Goal: Task Accomplishment & Management: Use online tool/utility

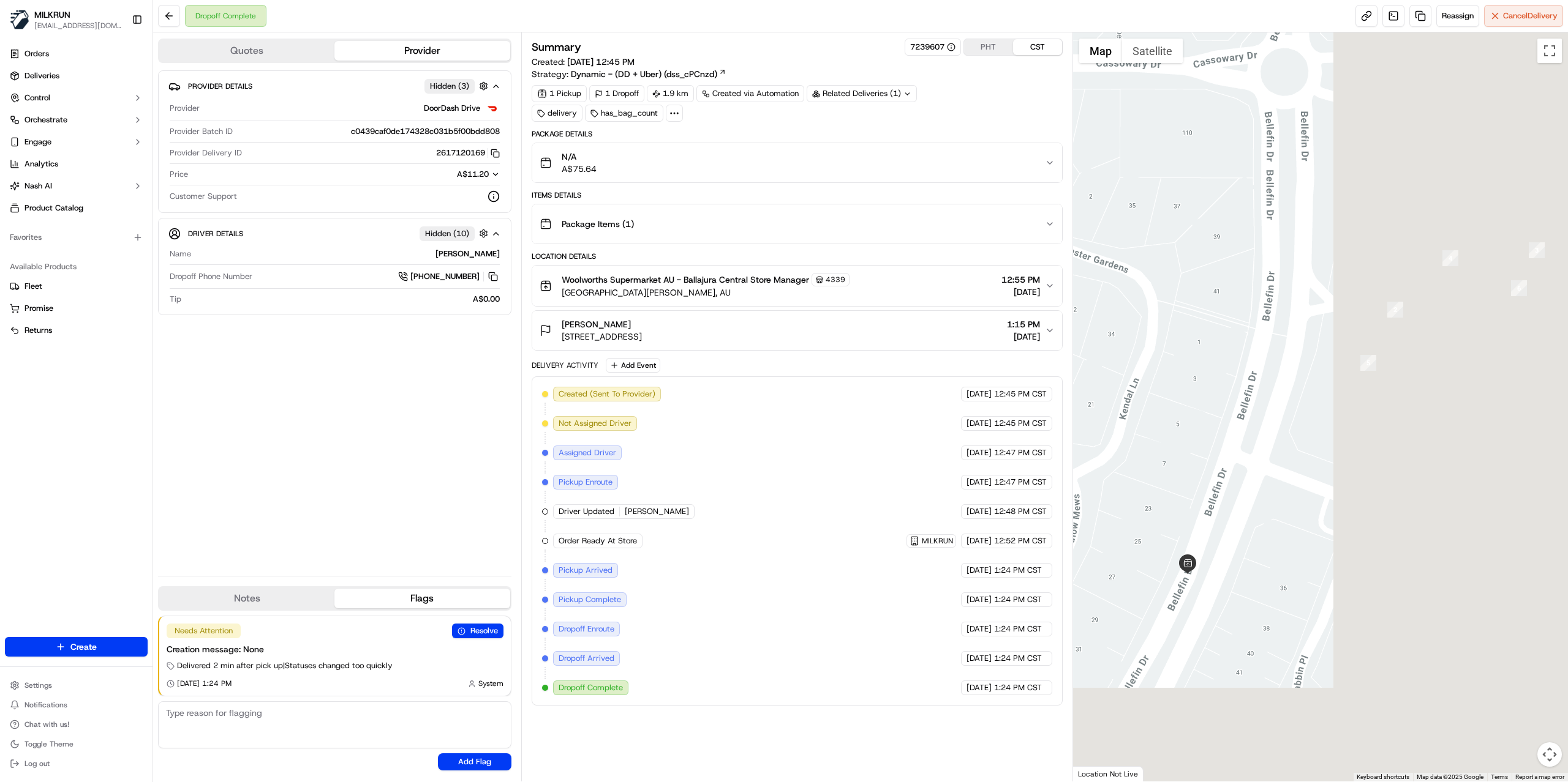
drag, startPoint x: 1392, startPoint y: 586, endPoint x: 995, endPoint y: 424, distance: 428.8
click at [995, 424] on div "Quotes Provider Provider Details Hidden ( 3 ) Provider DoorDash Drive Provider …" at bounding box center [860, 407] width 1414 height 749
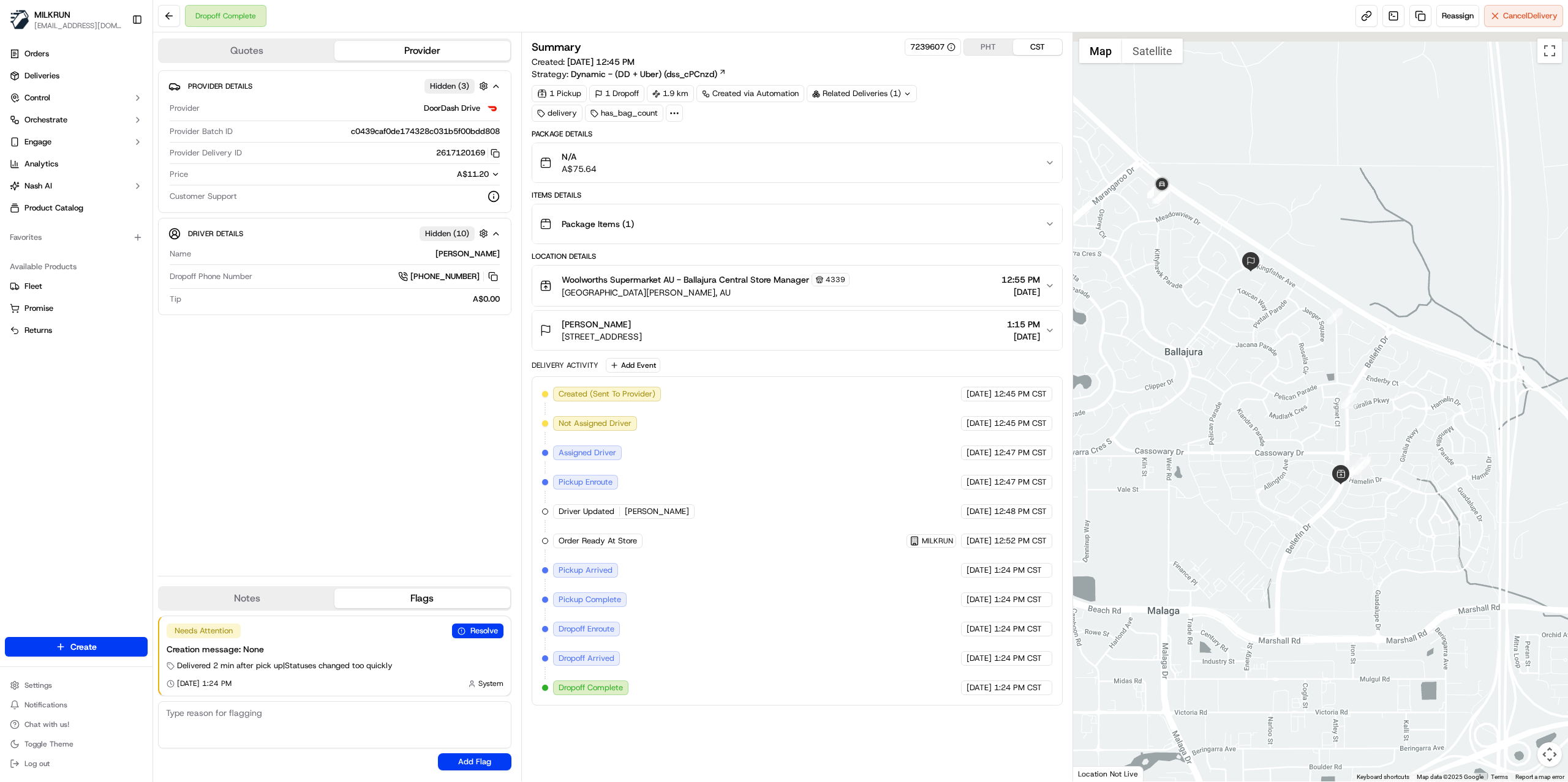
drag, startPoint x: 1169, startPoint y: 179, endPoint x: 1206, endPoint y: 356, distance: 180.8
click at [1206, 356] on div at bounding box center [1320, 407] width 495 height 749
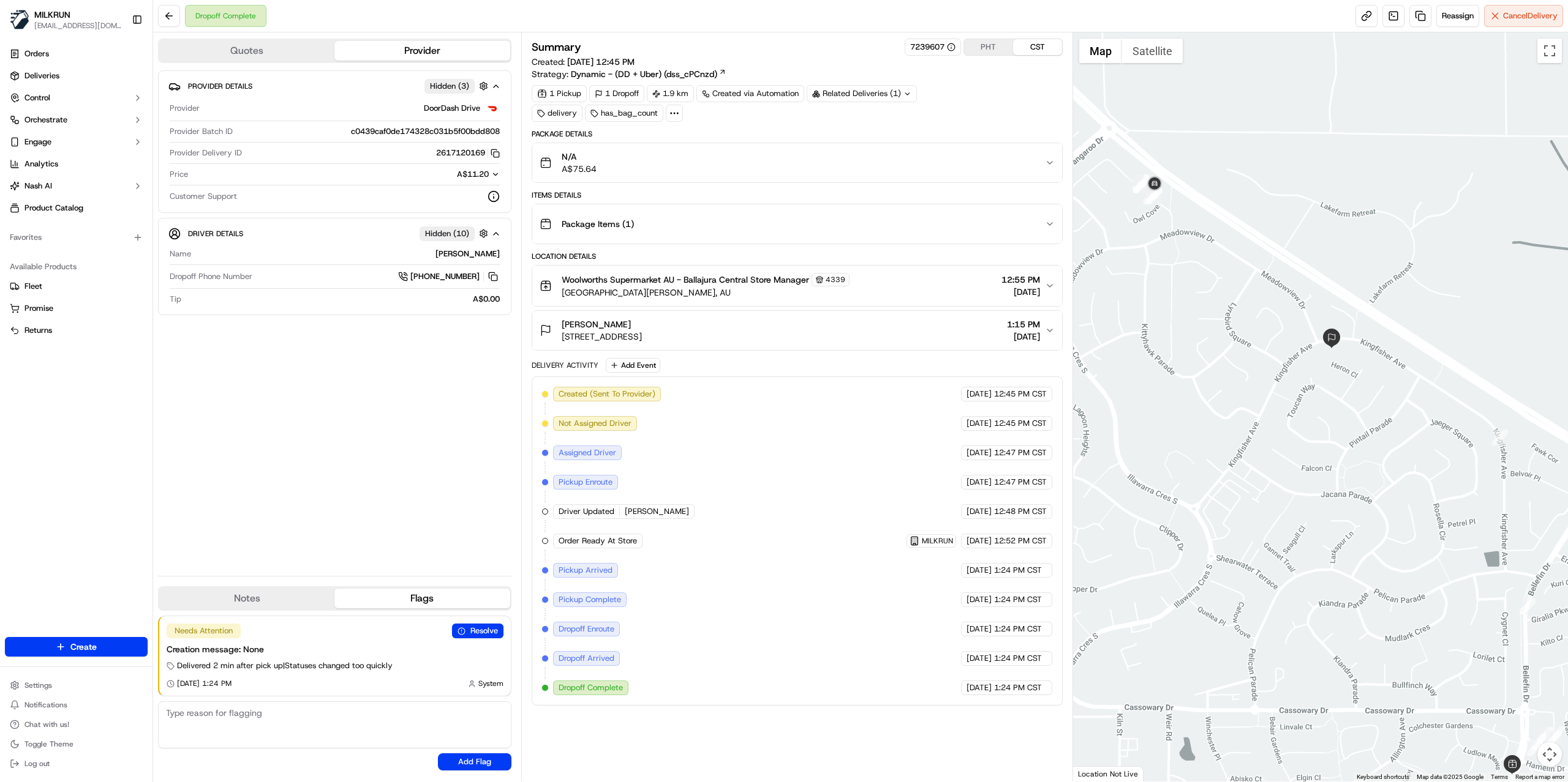
click at [846, 341] on div "Rachael Bazley 48 Kingfisher Ave, Ballajura, WA 6066, AU 1:15 PM 16/09/2025" at bounding box center [792, 330] width 506 height 25
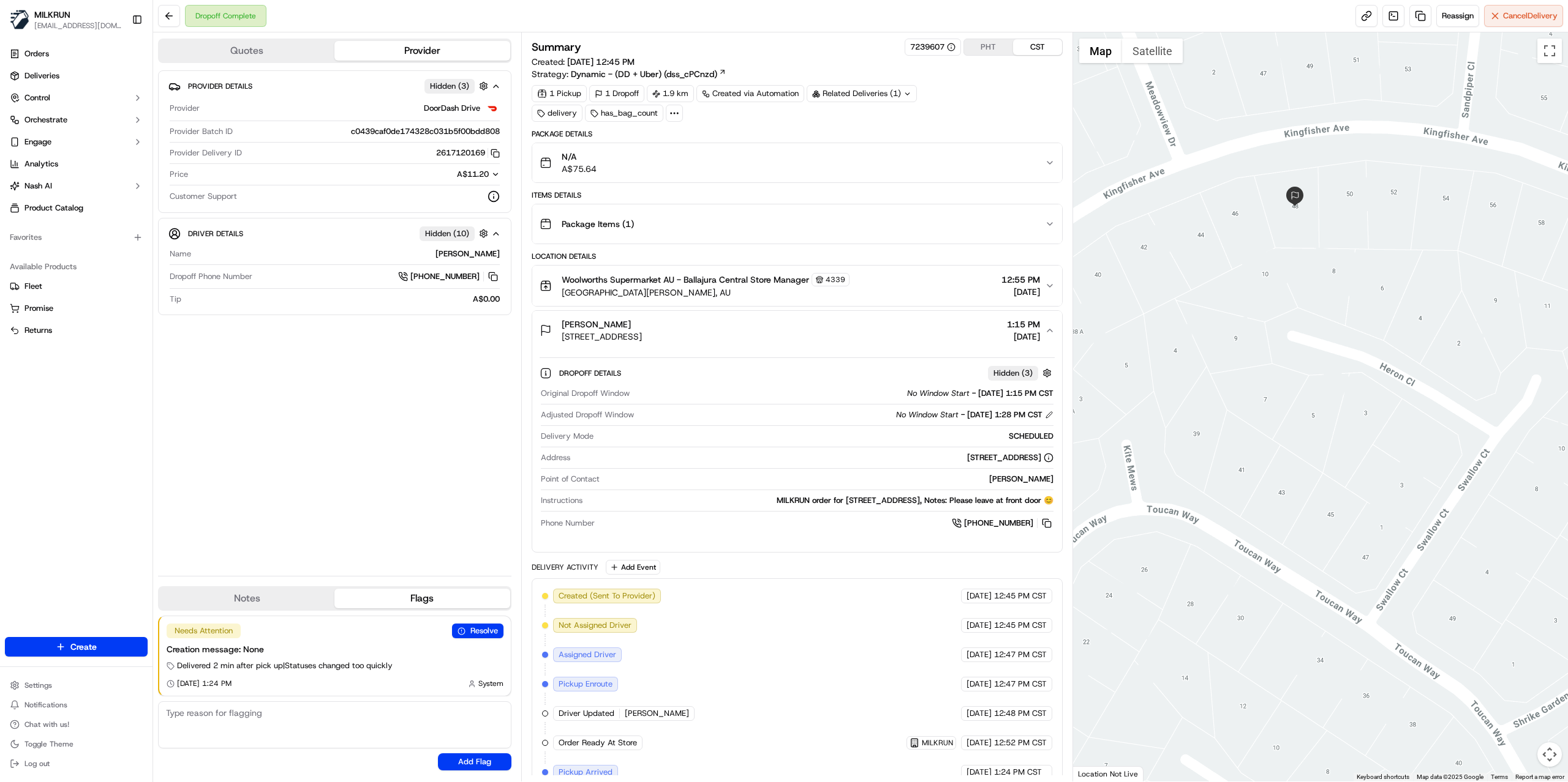
drag, startPoint x: 1266, startPoint y: 317, endPoint x: 1294, endPoint y: 500, distance: 185.1
click at [1294, 500] on div at bounding box center [1320, 407] width 495 height 749
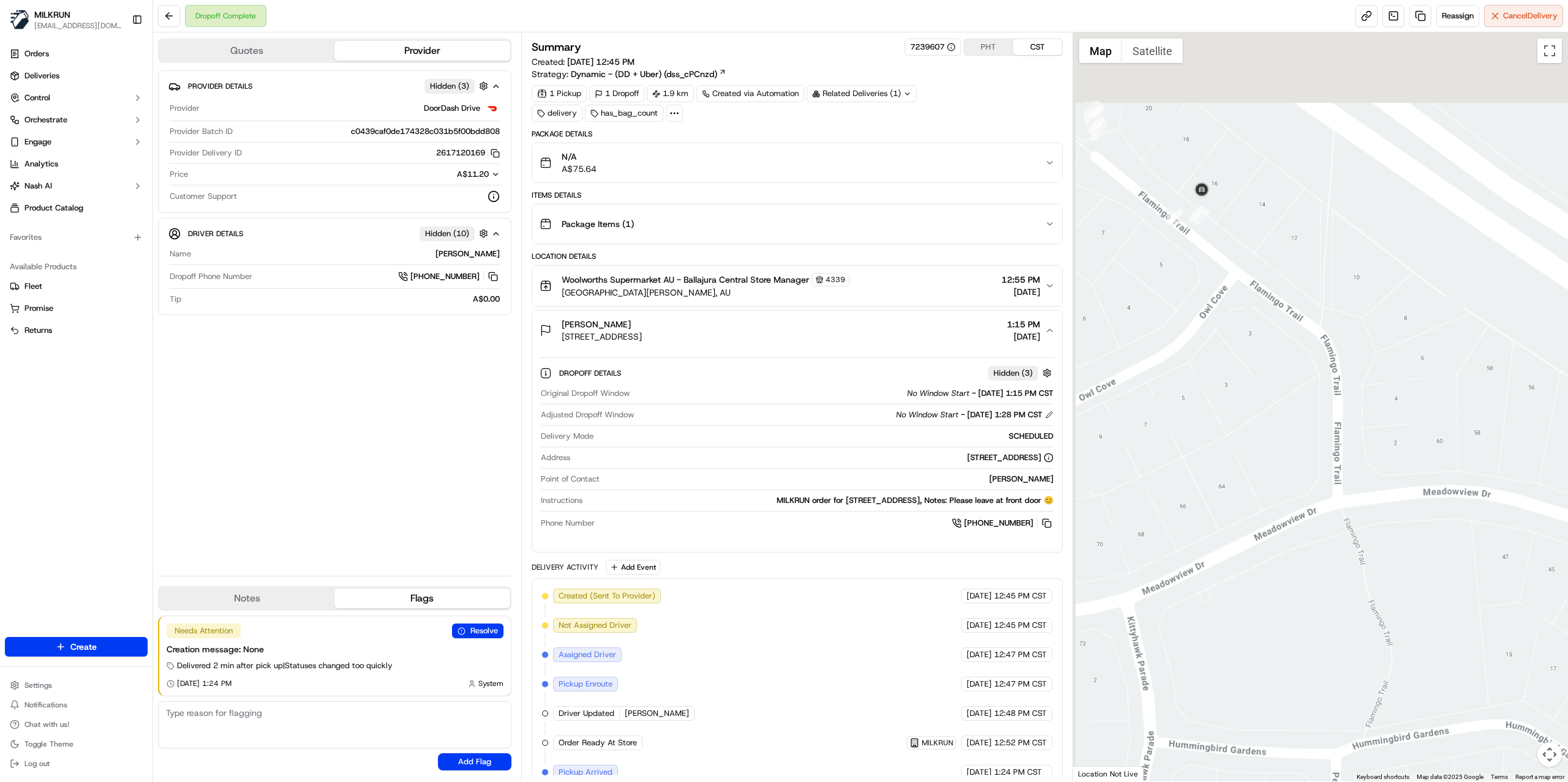
drag, startPoint x: 1107, startPoint y: 215, endPoint x: 1292, endPoint y: 469, distance: 314.2
click at [1294, 473] on div at bounding box center [1320, 407] width 495 height 749
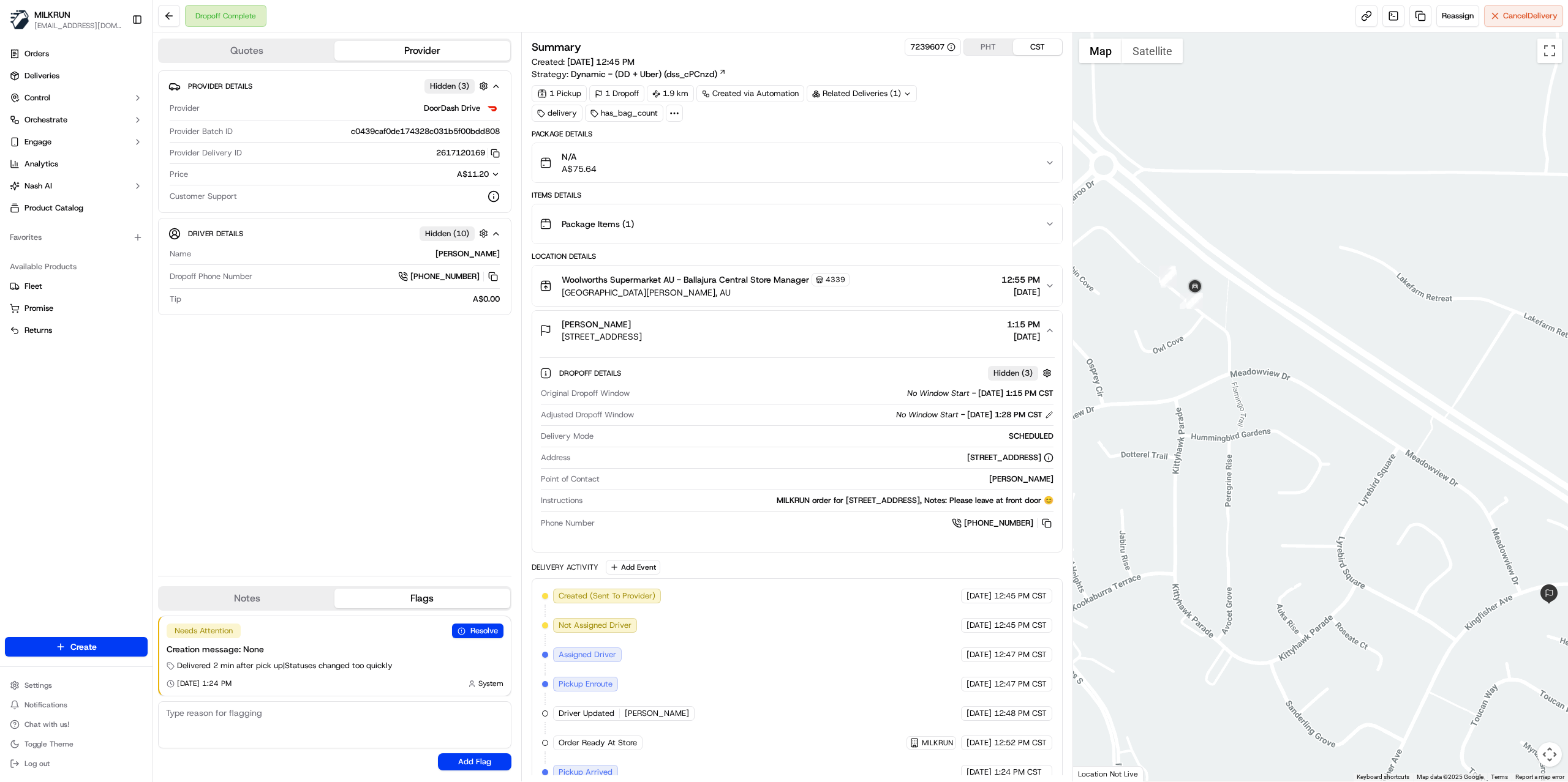
drag, startPoint x: 1302, startPoint y: 437, endPoint x: 1184, endPoint y: 289, distance: 189.3
click at [1213, 321] on div at bounding box center [1320, 407] width 495 height 749
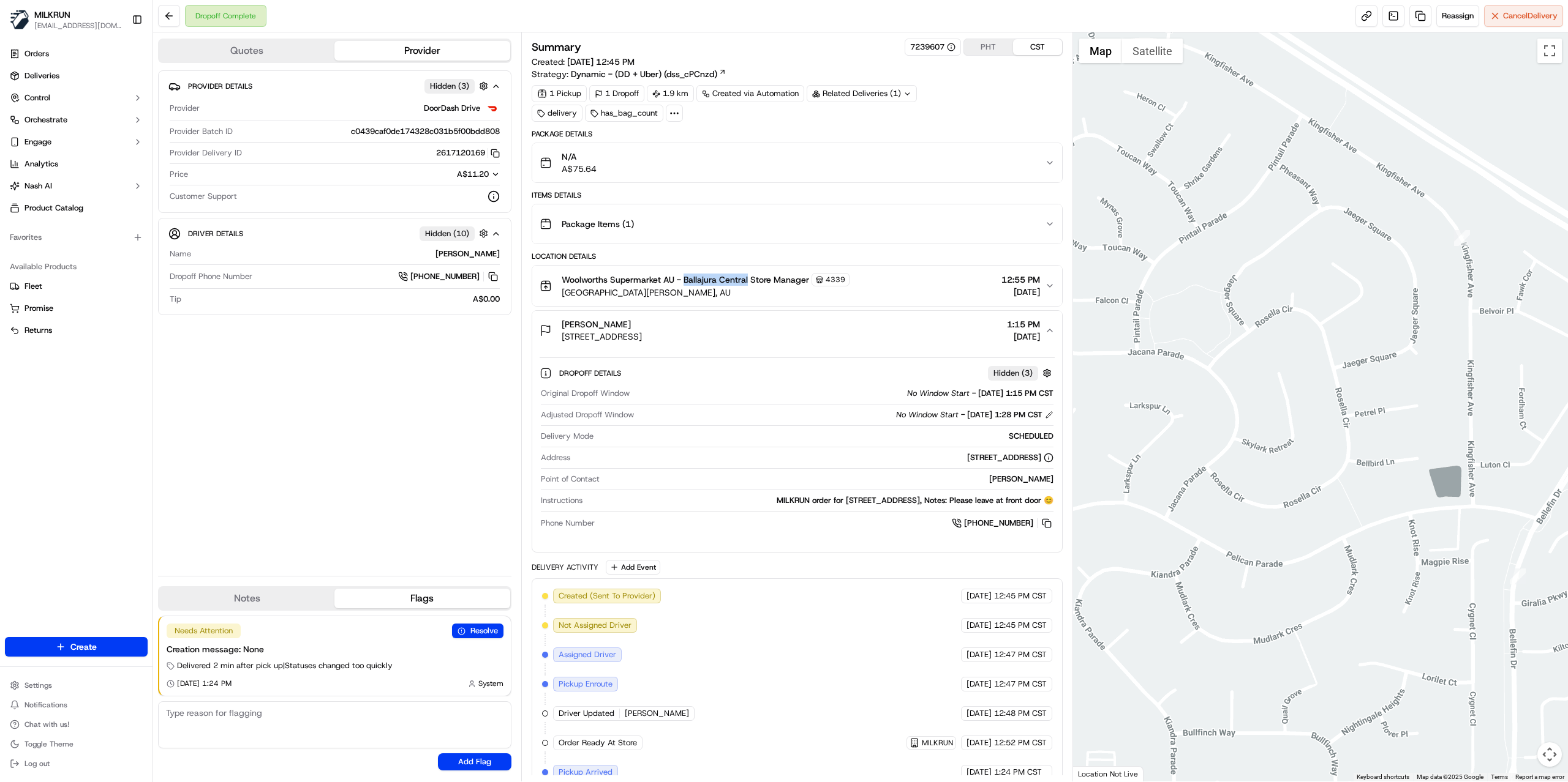
drag, startPoint x: 686, startPoint y: 281, endPoint x: 748, endPoint y: 282, distance: 62.0
click at [748, 282] on span "Woolworths Supermarket AU - Ballajura Central Store Manager" at bounding box center [685, 279] width 247 height 12
copy span "Ballajura Central"
click at [438, 153] on button "2617120169 Copy 5b15caa7-767a-4c53-8479-61fd57f81183_2617120169" at bounding box center [468, 153] width 64 height 11
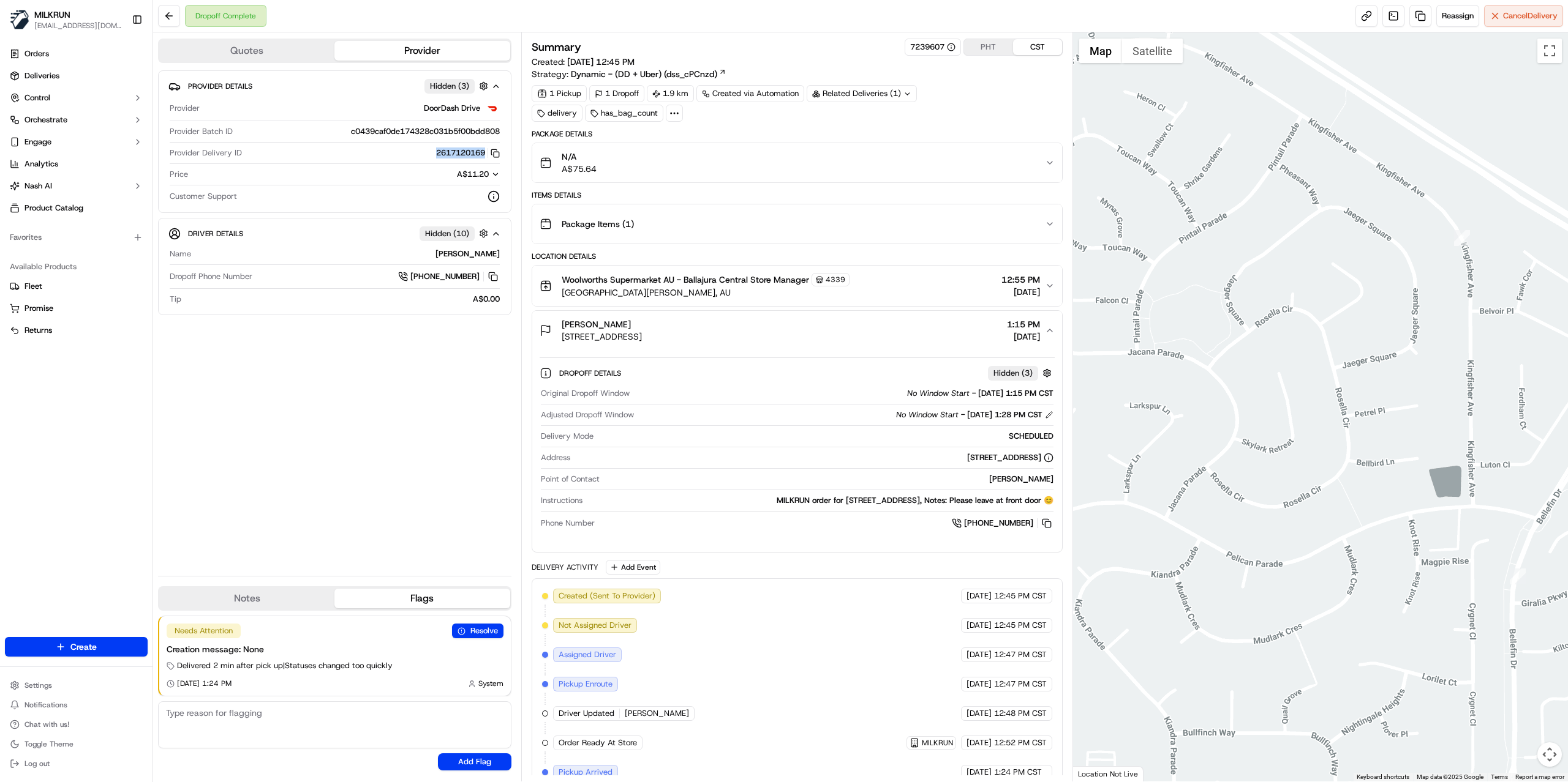
copy button "2617120169"
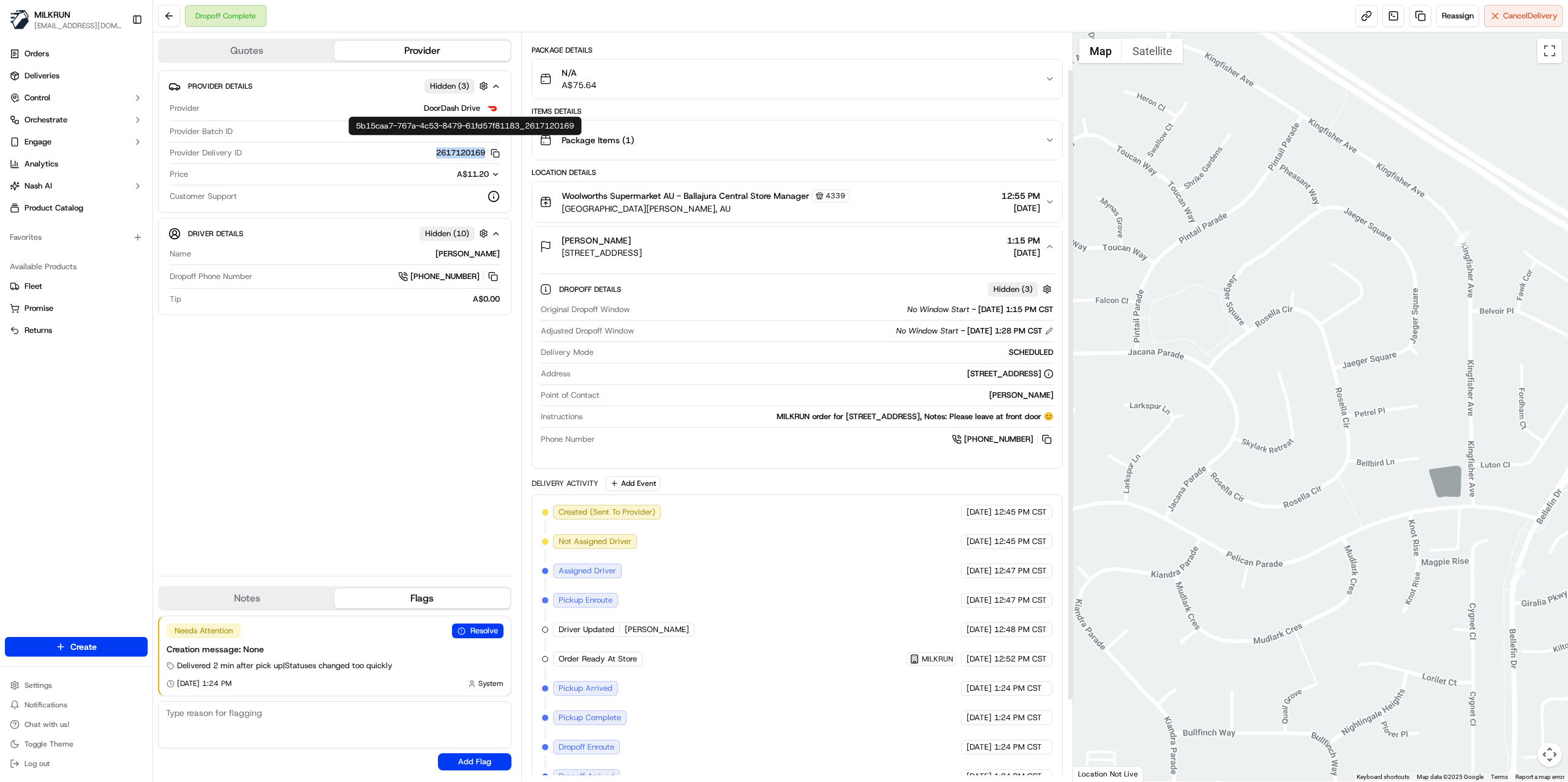
scroll to position [140, 0]
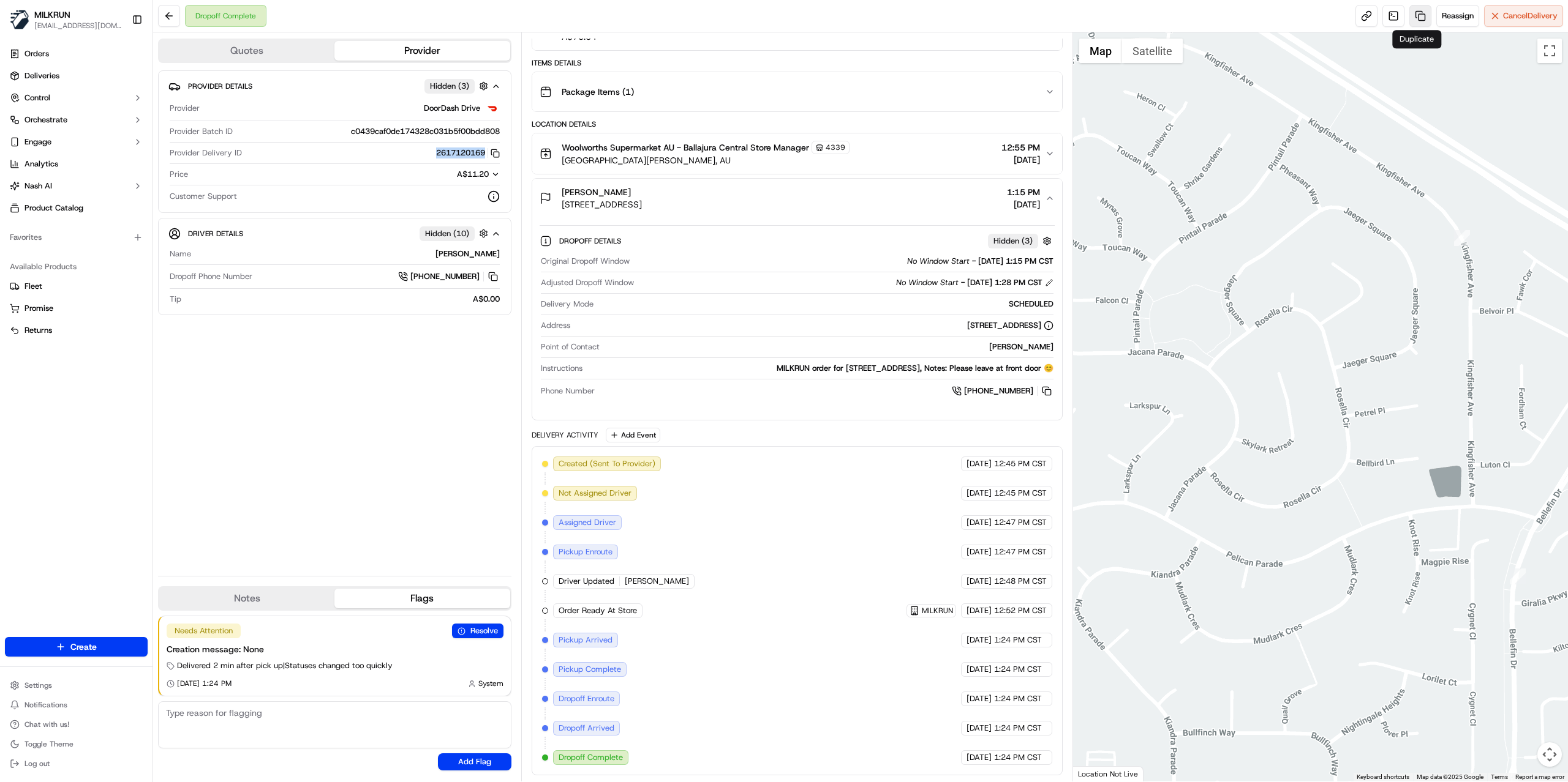
click at [1417, 10] on link at bounding box center [1420, 16] width 22 height 22
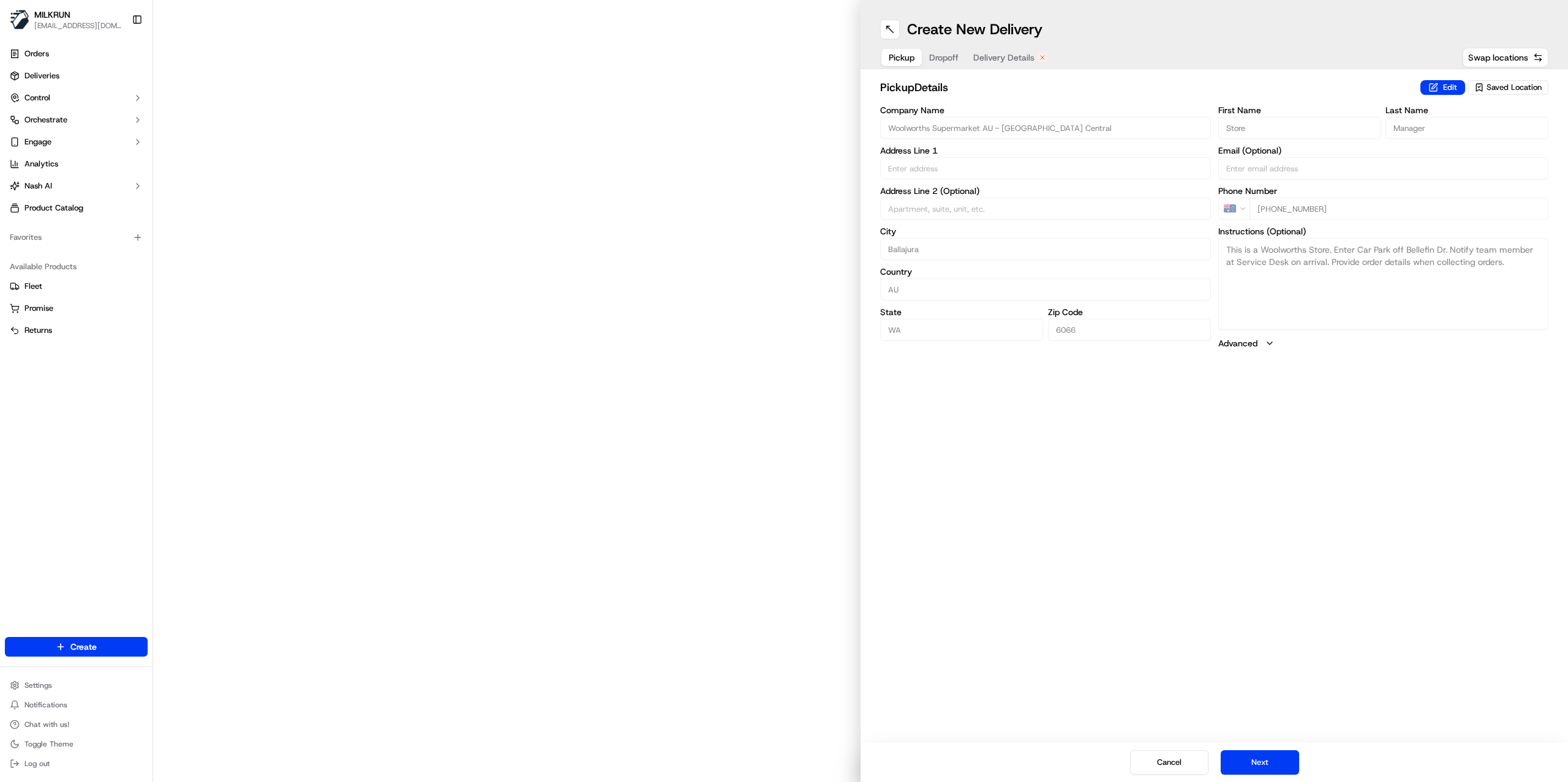
type input "Bellefin Dr"
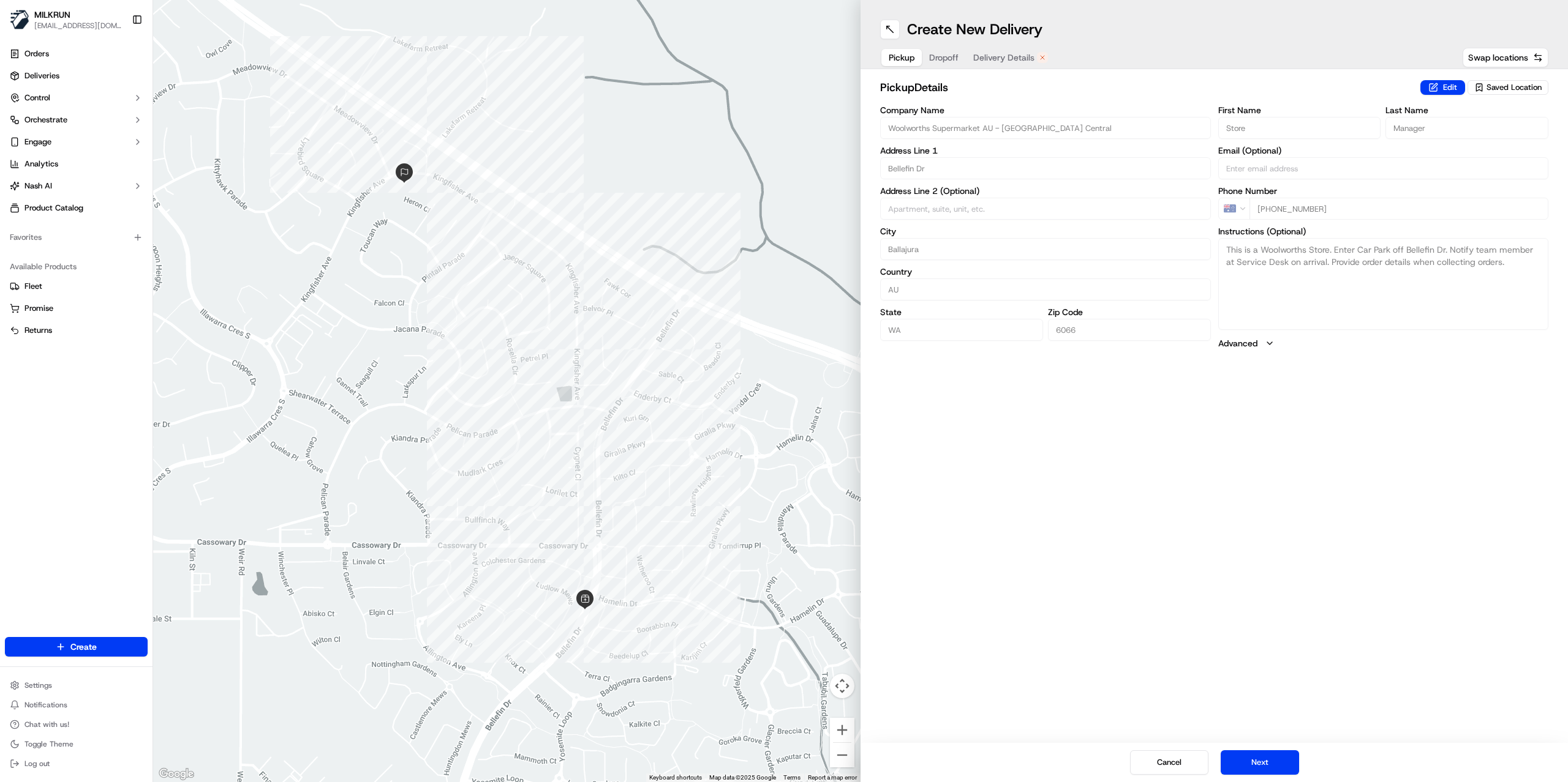
click at [1027, 62] on span "Delivery Details" at bounding box center [1003, 57] width 62 height 12
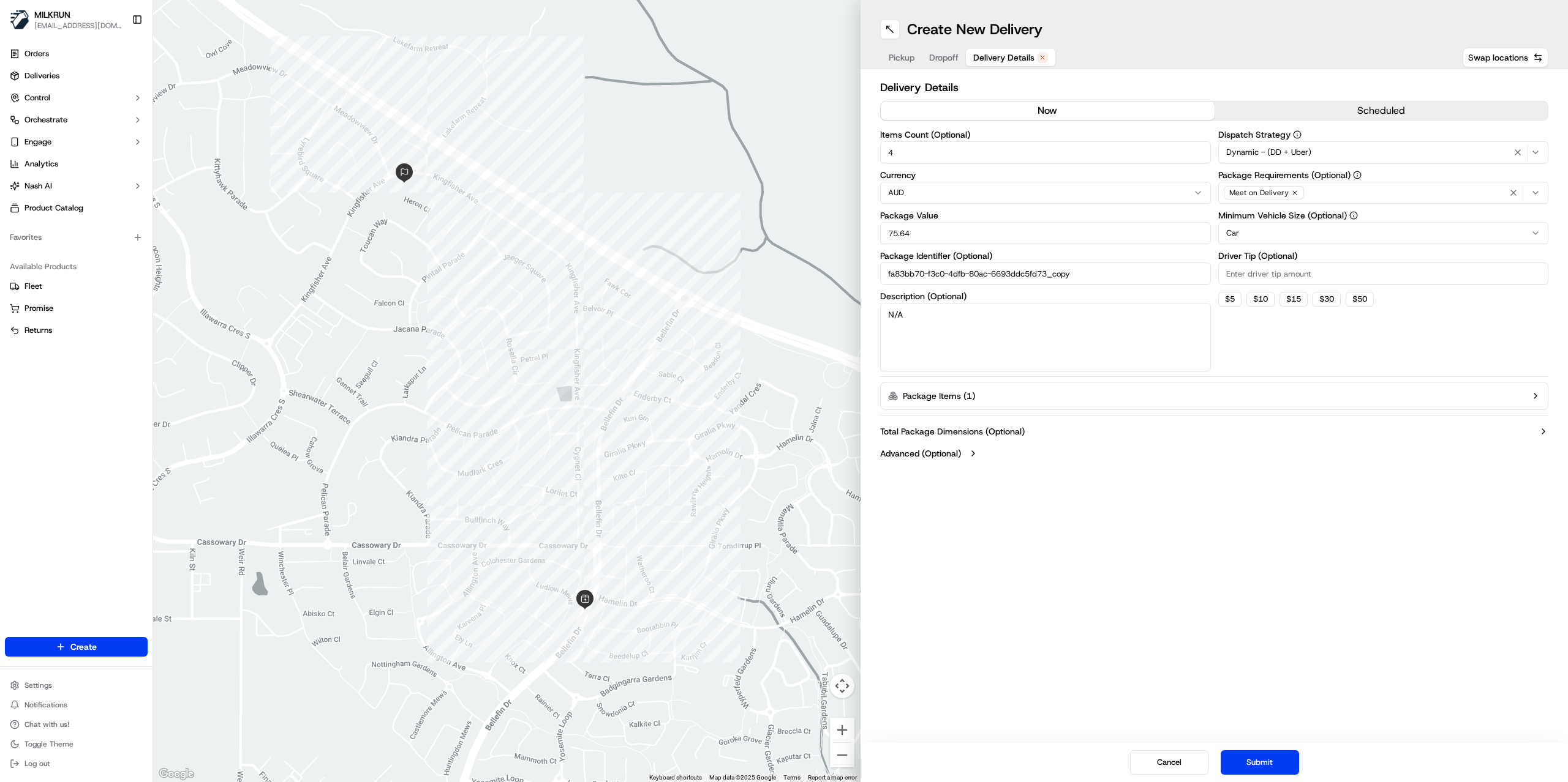
click at [1040, 111] on button "now" at bounding box center [1047, 110] width 334 height 18
click at [1241, 760] on button "Submit" at bounding box center [1260, 762] width 78 height 25
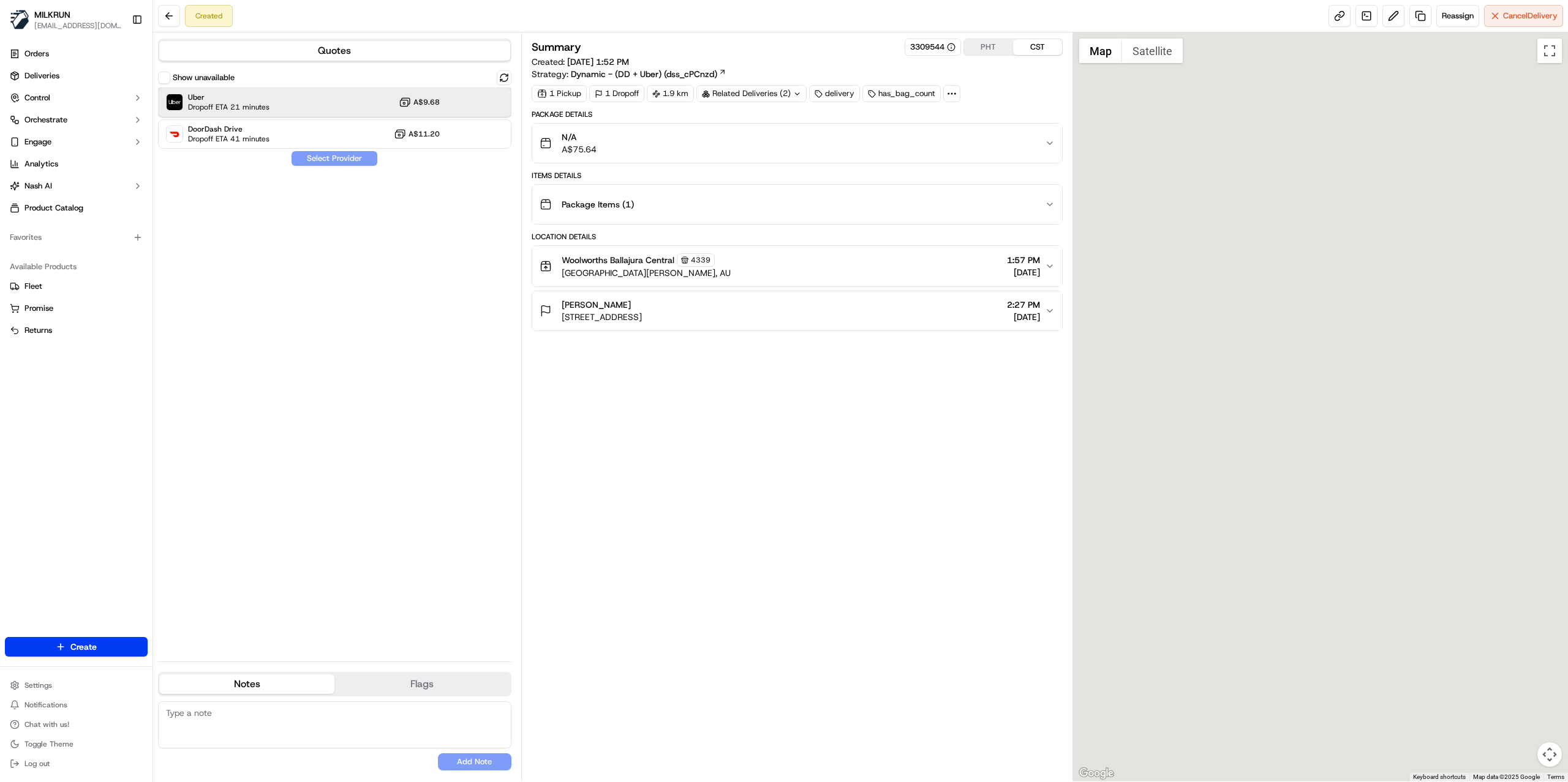
click at [266, 111] on span "Dropoff ETA 21 minutes" at bounding box center [229, 107] width 82 height 10
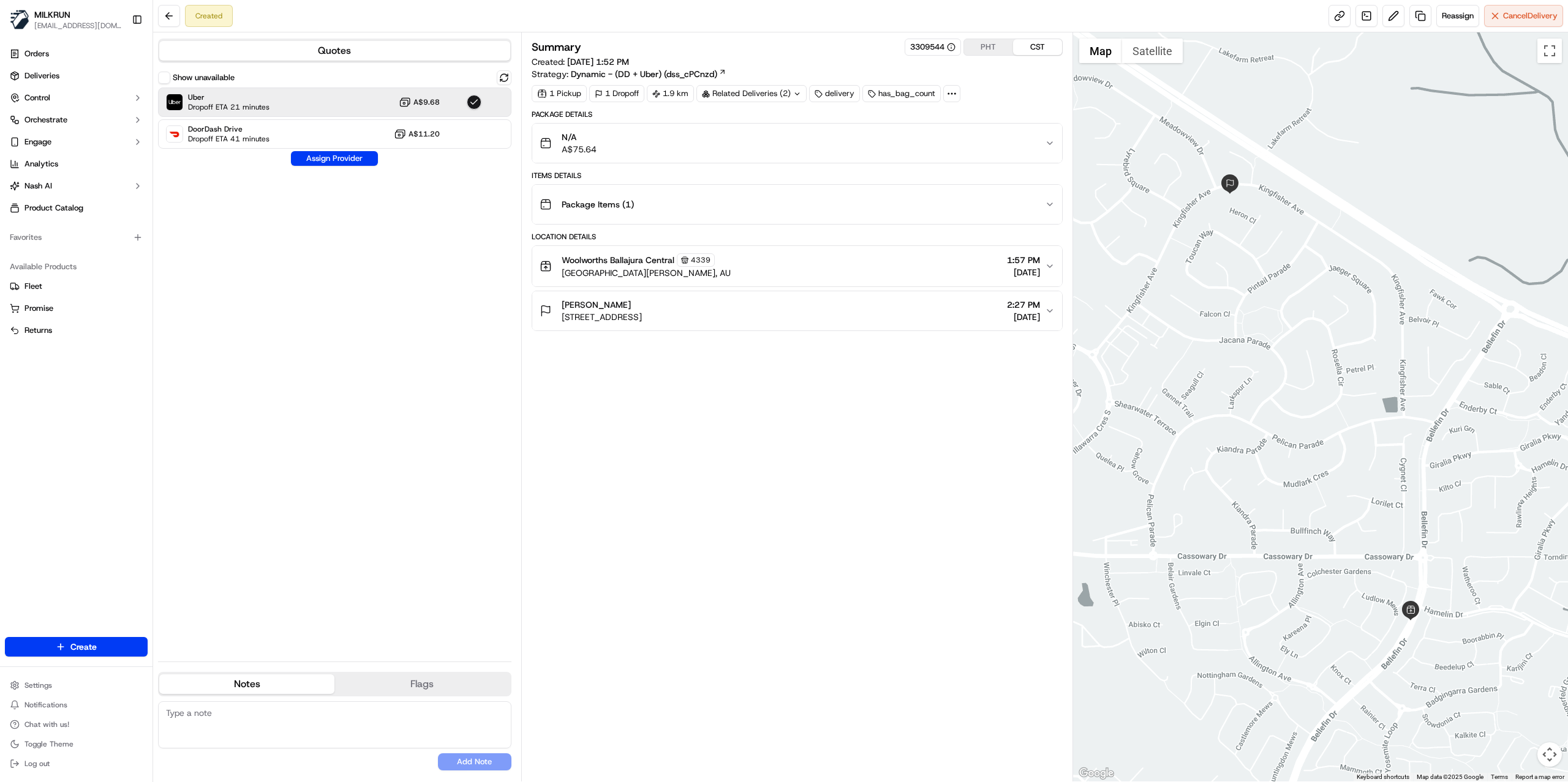
click at [314, 150] on div "Show unavailable Uber Dropoff ETA 21 minutes A$9.68 DoorDash Drive Dropoff ETA …" at bounding box center [334, 361] width 354 height 581
click at [320, 161] on button "Assign Provider" at bounding box center [334, 158] width 87 height 14
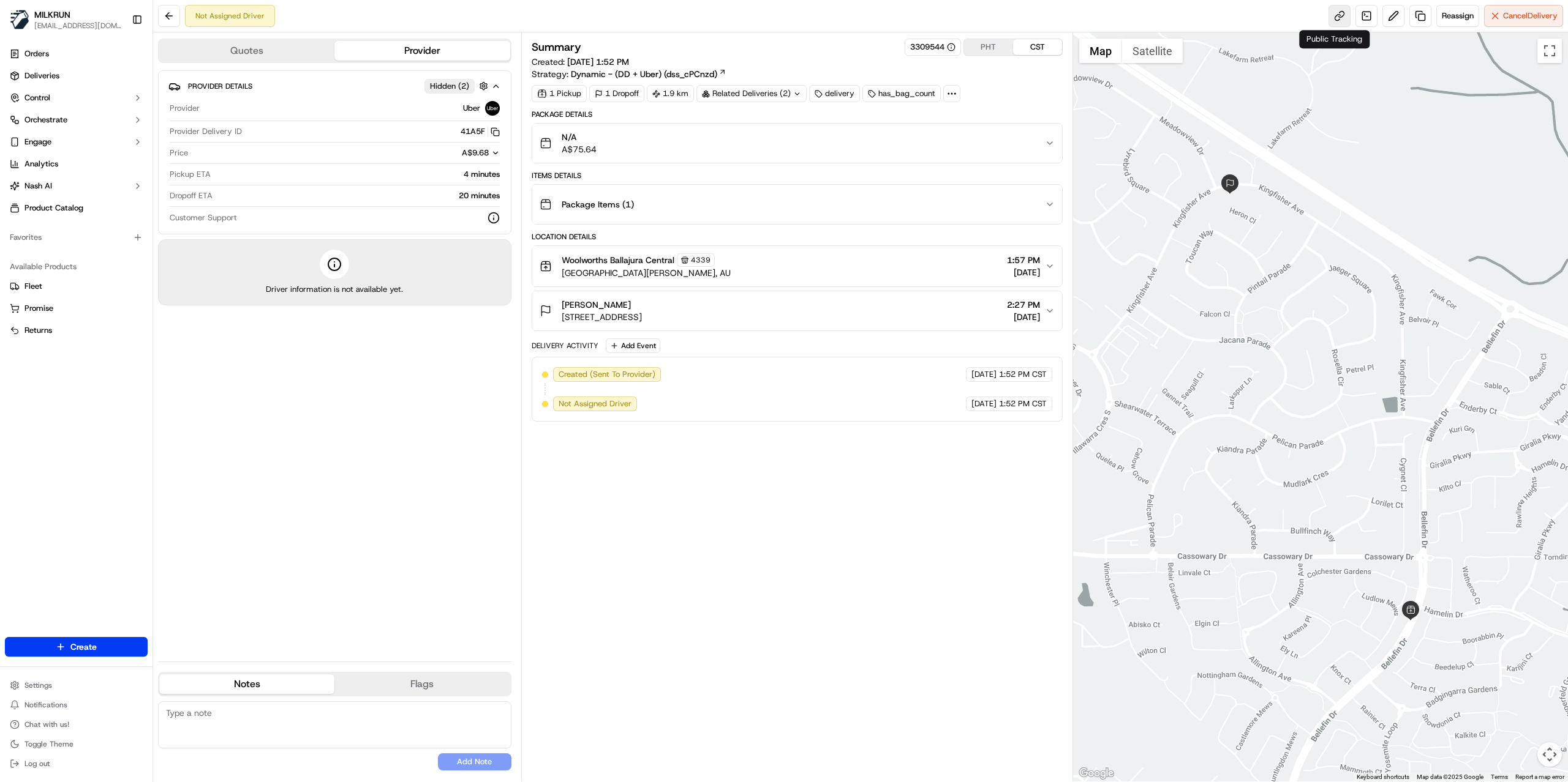
click at [1338, 26] on link at bounding box center [1339, 16] width 22 height 22
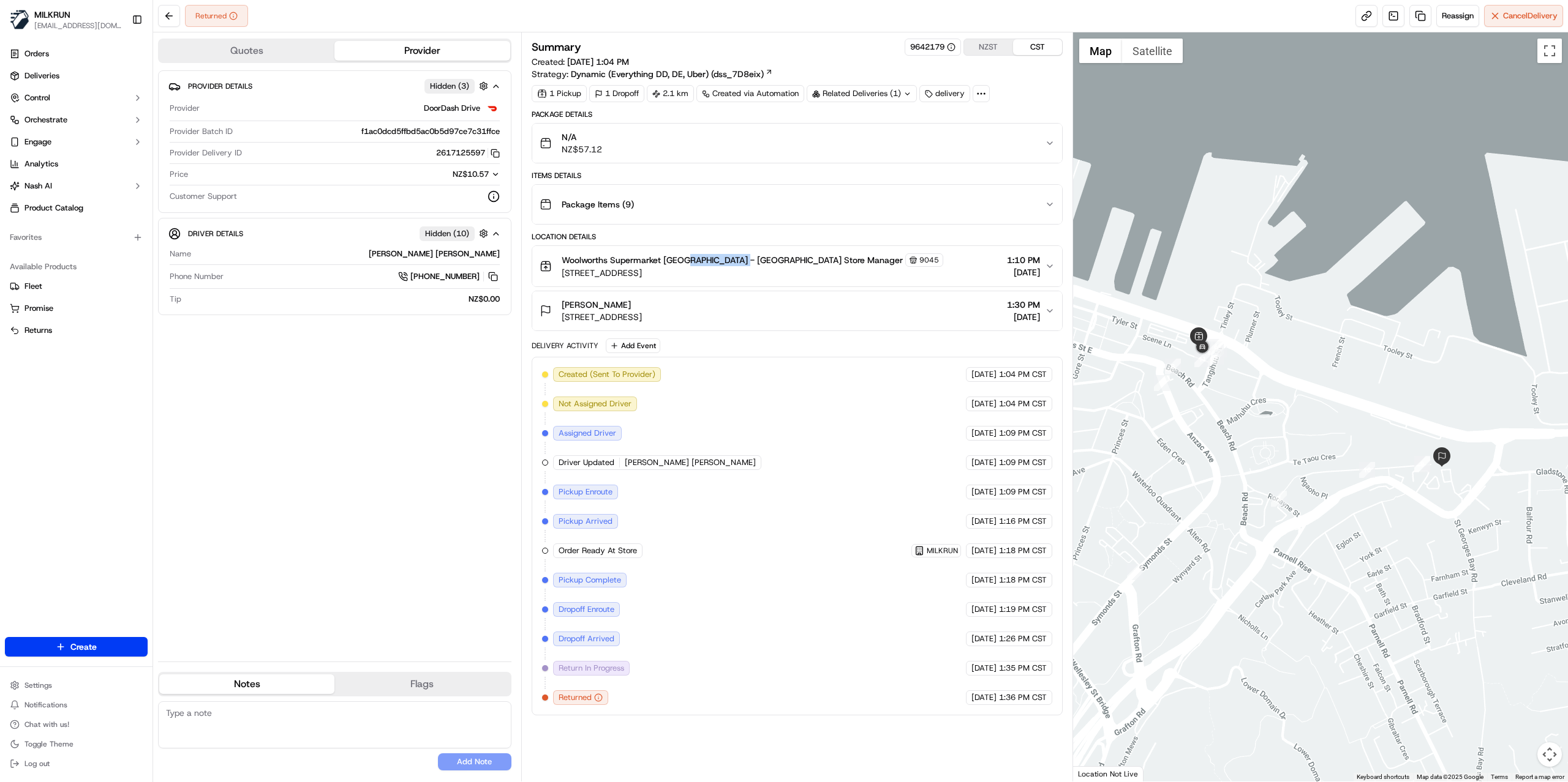
drag, startPoint x: 685, startPoint y: 260, endPoint x: 738, endPoint y: 260, distance: 53.0
click at [738, 260] on span "Woolworths Supermarket [GEOGRAPHIC_DATA] - [GEOGRAPHIC_DATA] Store Manager" at bounding box center [732, 260] width 341 height 12
copy span "[GEOGRAPHIC_DATA]"
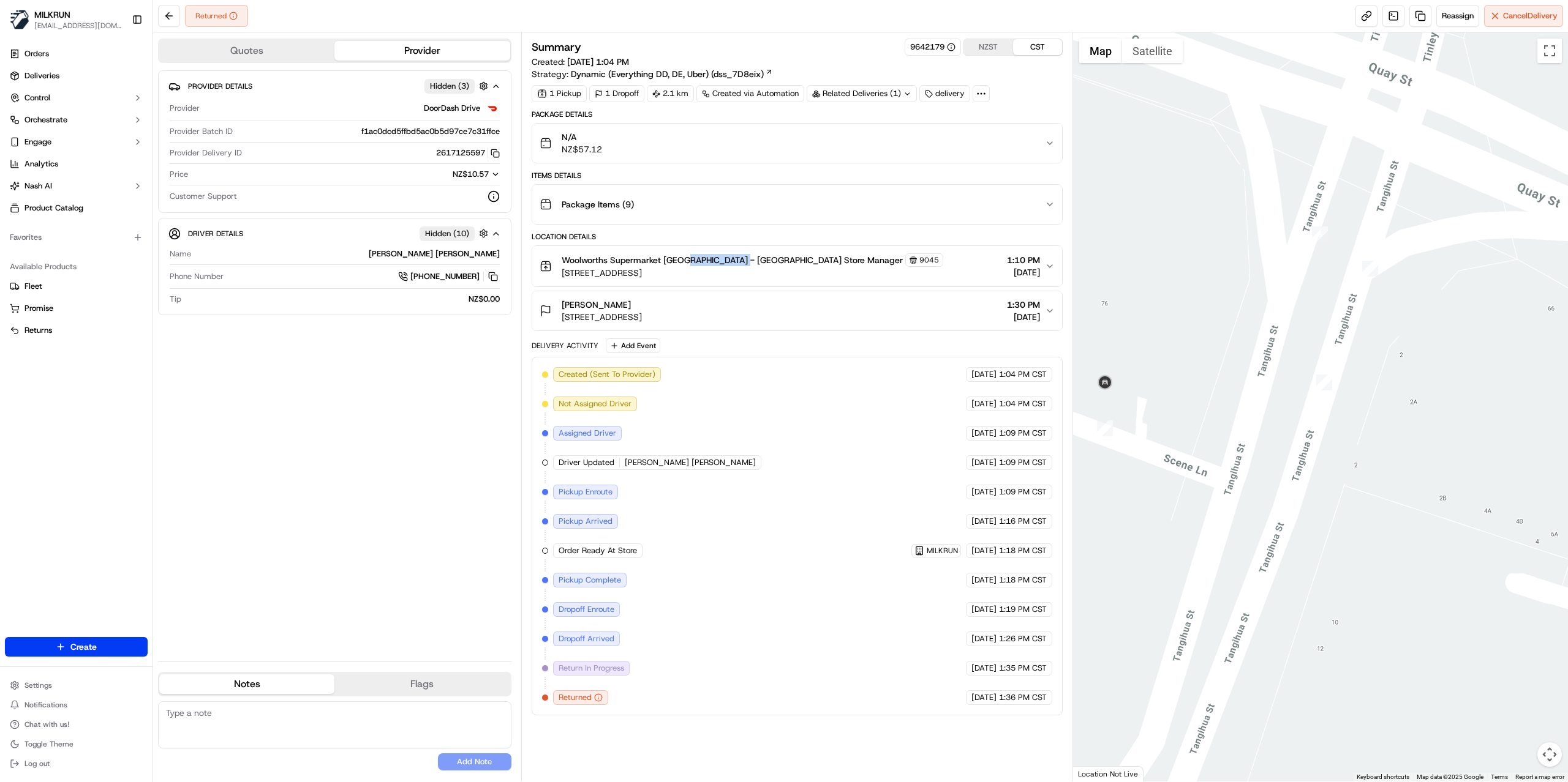
drag, startPoint x: 1260, startPoint y: 179, endPoint x: 1318, endPoint y: 309, distance: 142.4
click at [1318, 309] on div at bounding box center [1320, 407] width 495 height 749
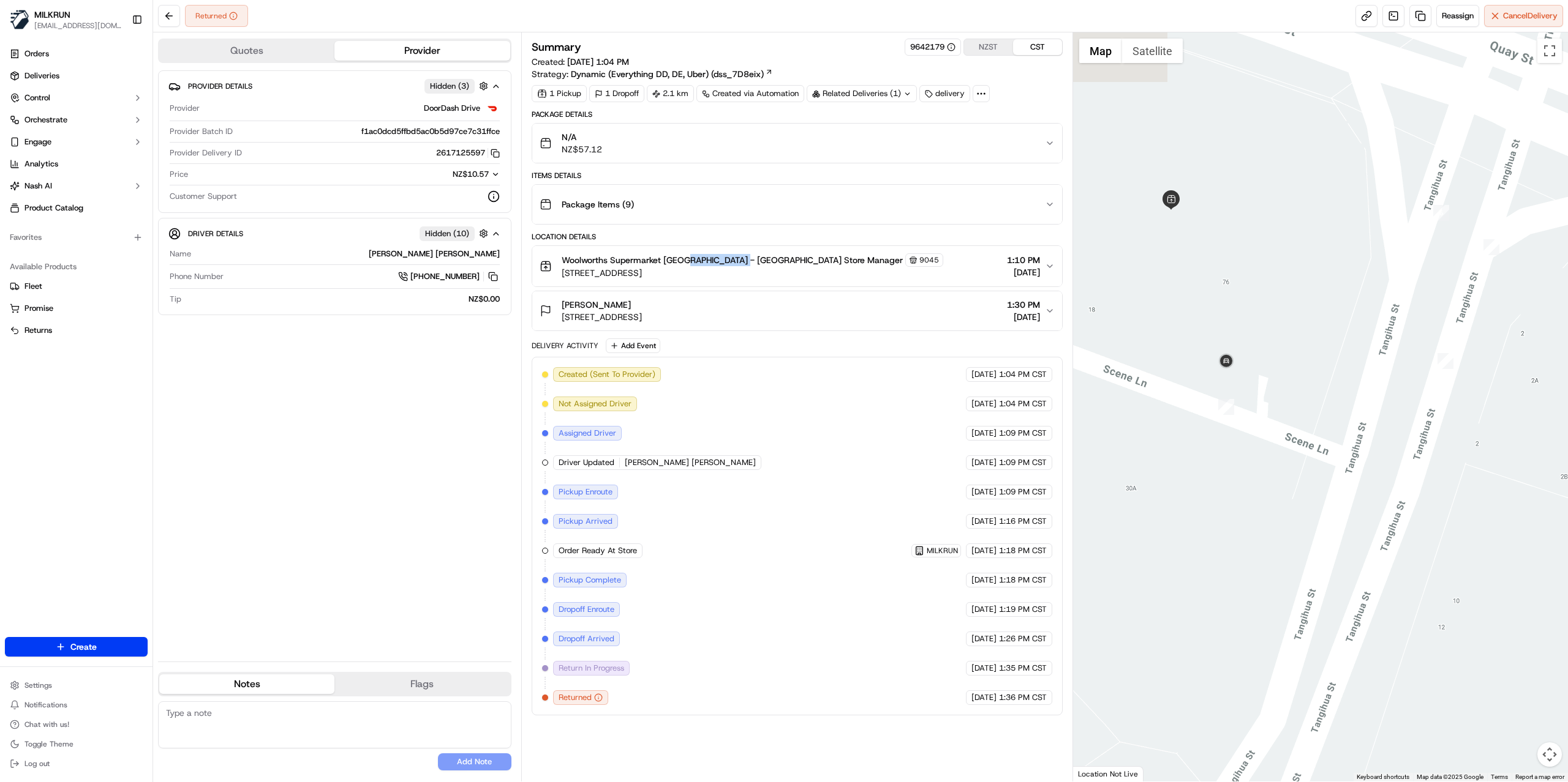
drag, startPoint x: 1200, startPoint y: 405, endPoint x: 1325, endPoint y: 377, distance: 128.1
click at [1325, 377] on div at bounding box center [1320, 407] width 495 height 749
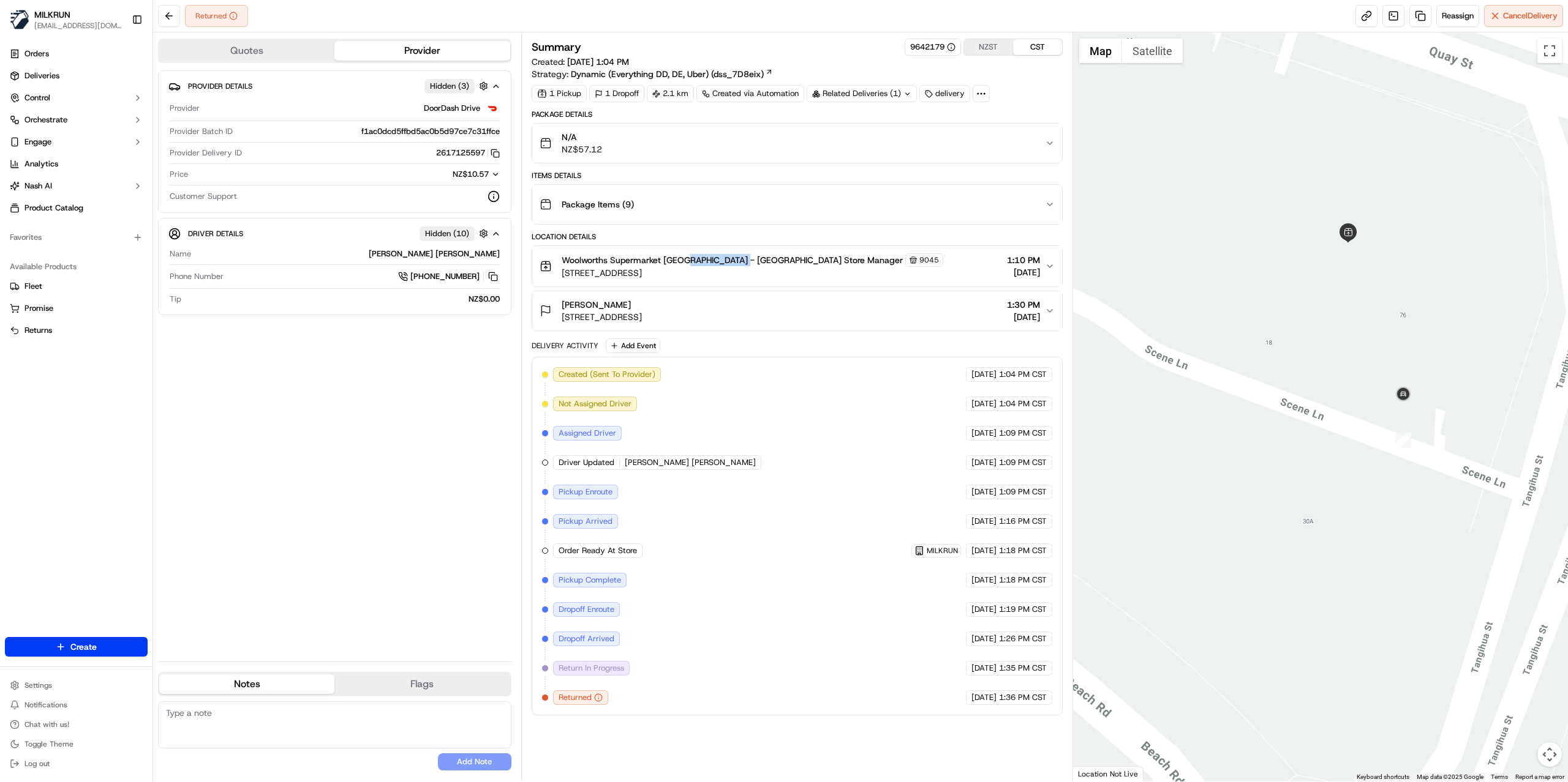
drag, startPoint x: 1172, startPoint y: 408, endPoint x: 1346, endPoint y: 442, distance: 177.3
click at [1346, 442] on div at bounding box center [1320, 407] width 495 height 749
click at [1410, 14] on link at bounding box center [1420, 16] width 22 height 22
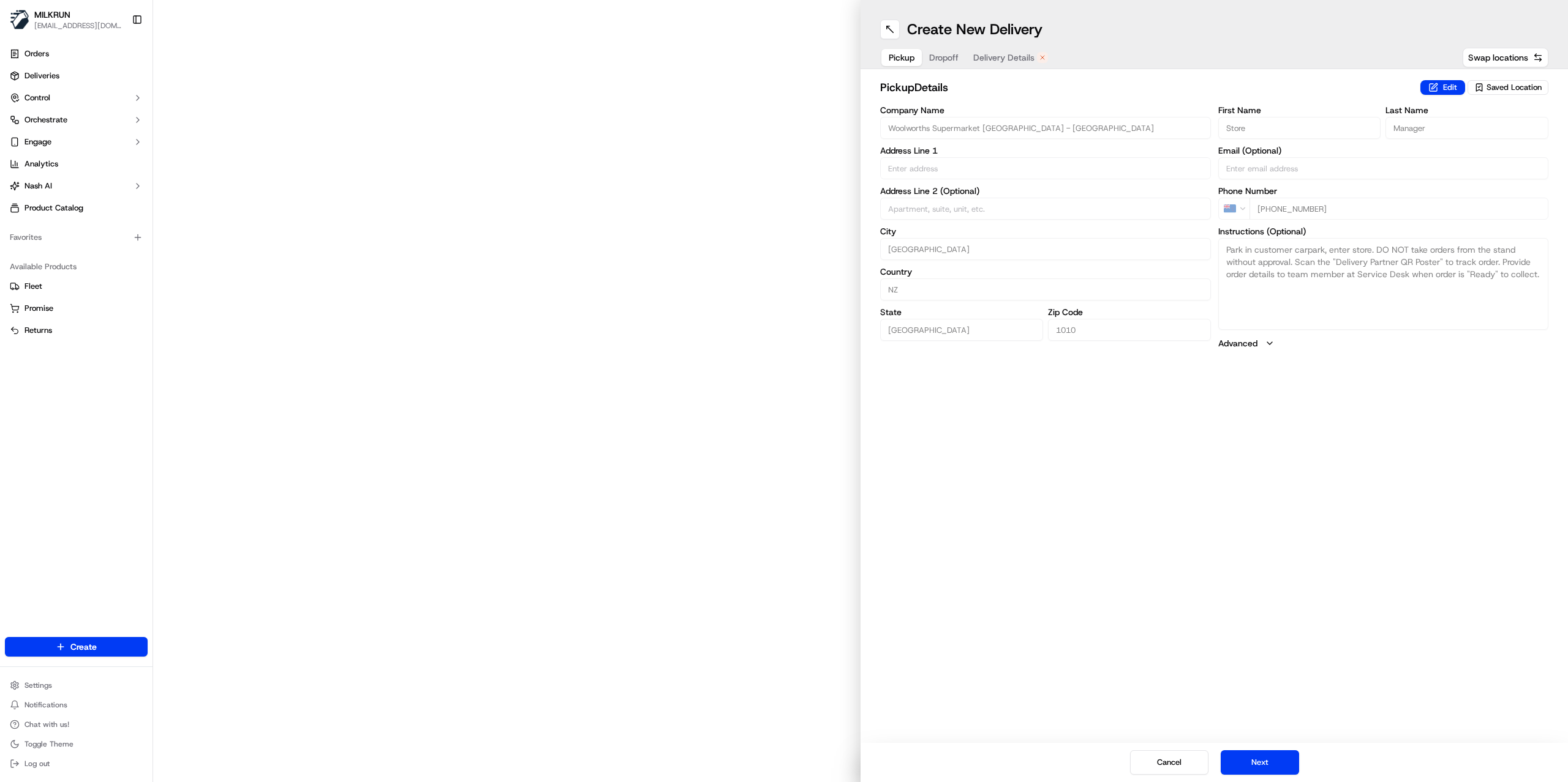
type input "[STREET_ADDRESS]"
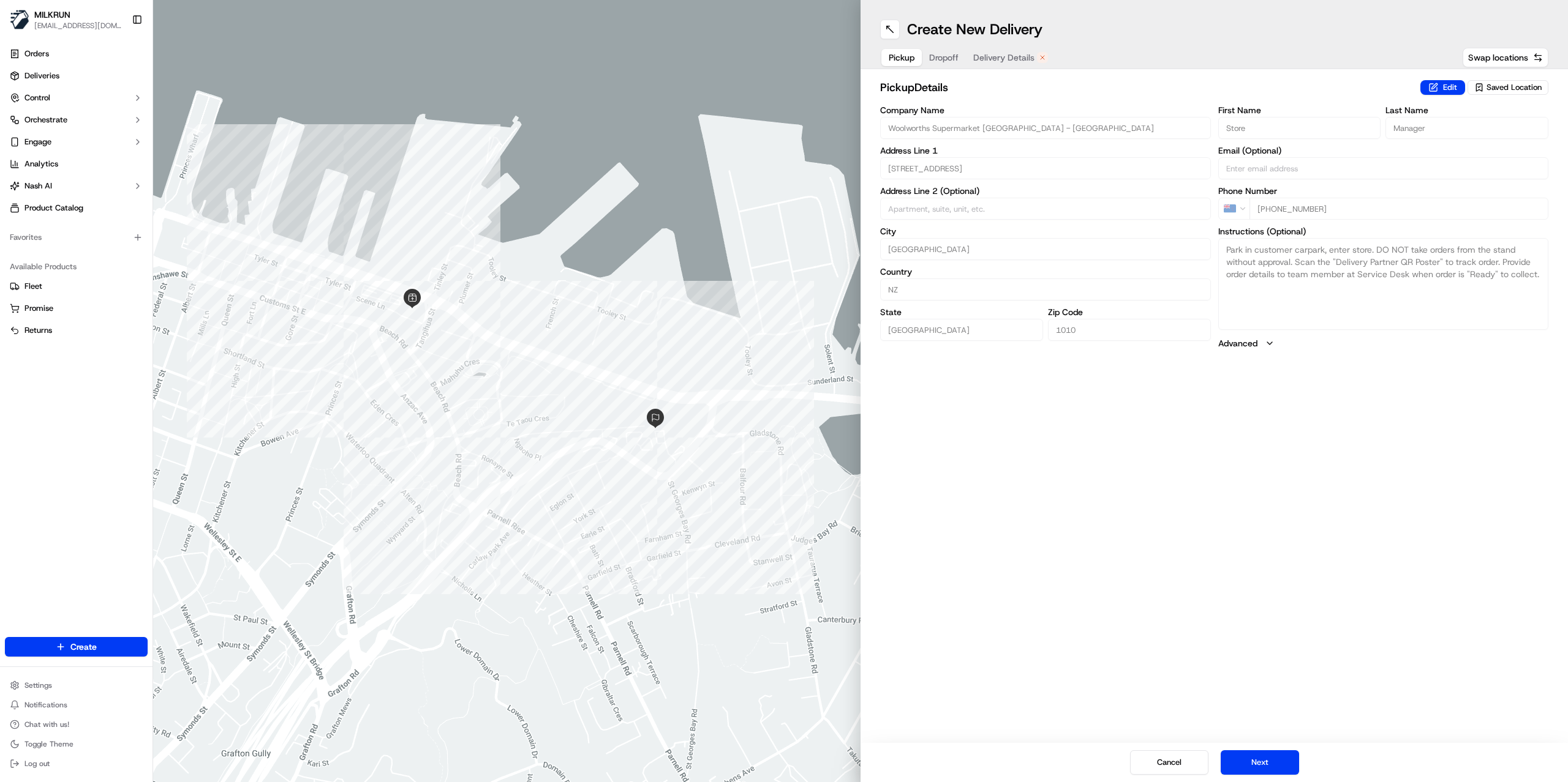
click at [1034, 62] on button "Delivery Details" at bounding box center [1010, 57] width 90 height 17
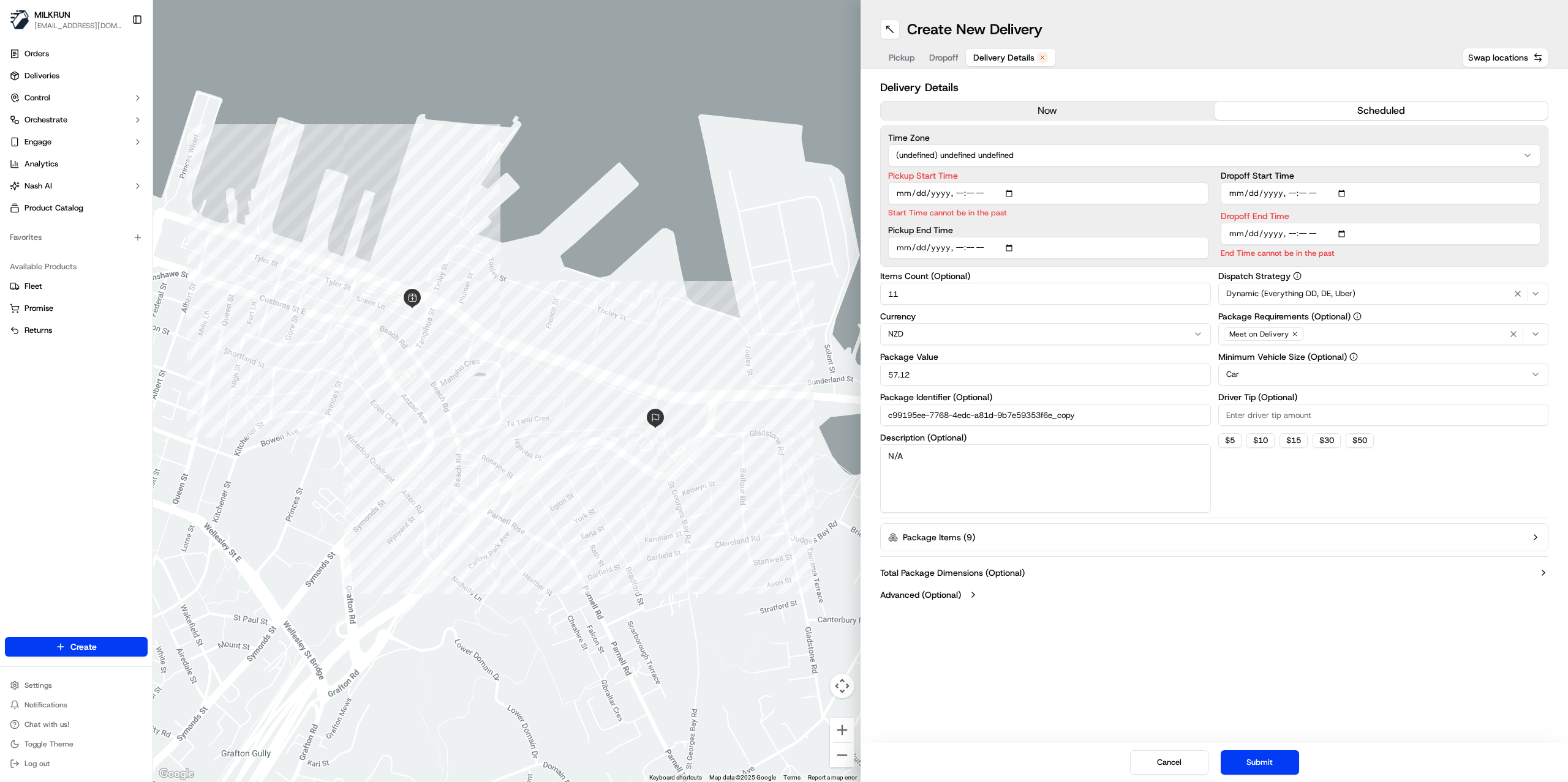
click at [1025, 115] on button "now" at bounding box center [1047, 110] width 334 height 18
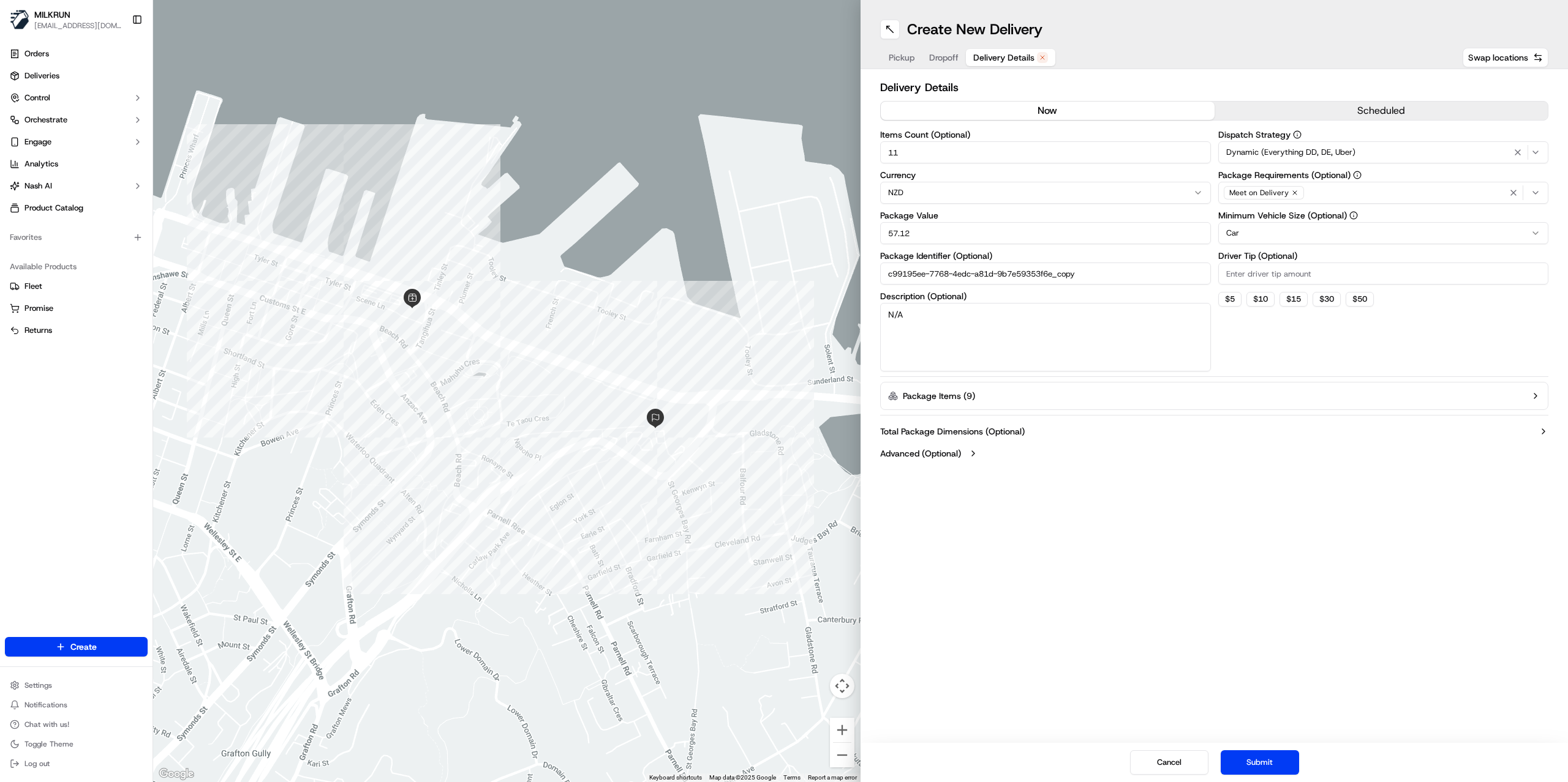
click at [1250, 764] on button "Submit" at bounding box center [1260, 762] width 78 height 25
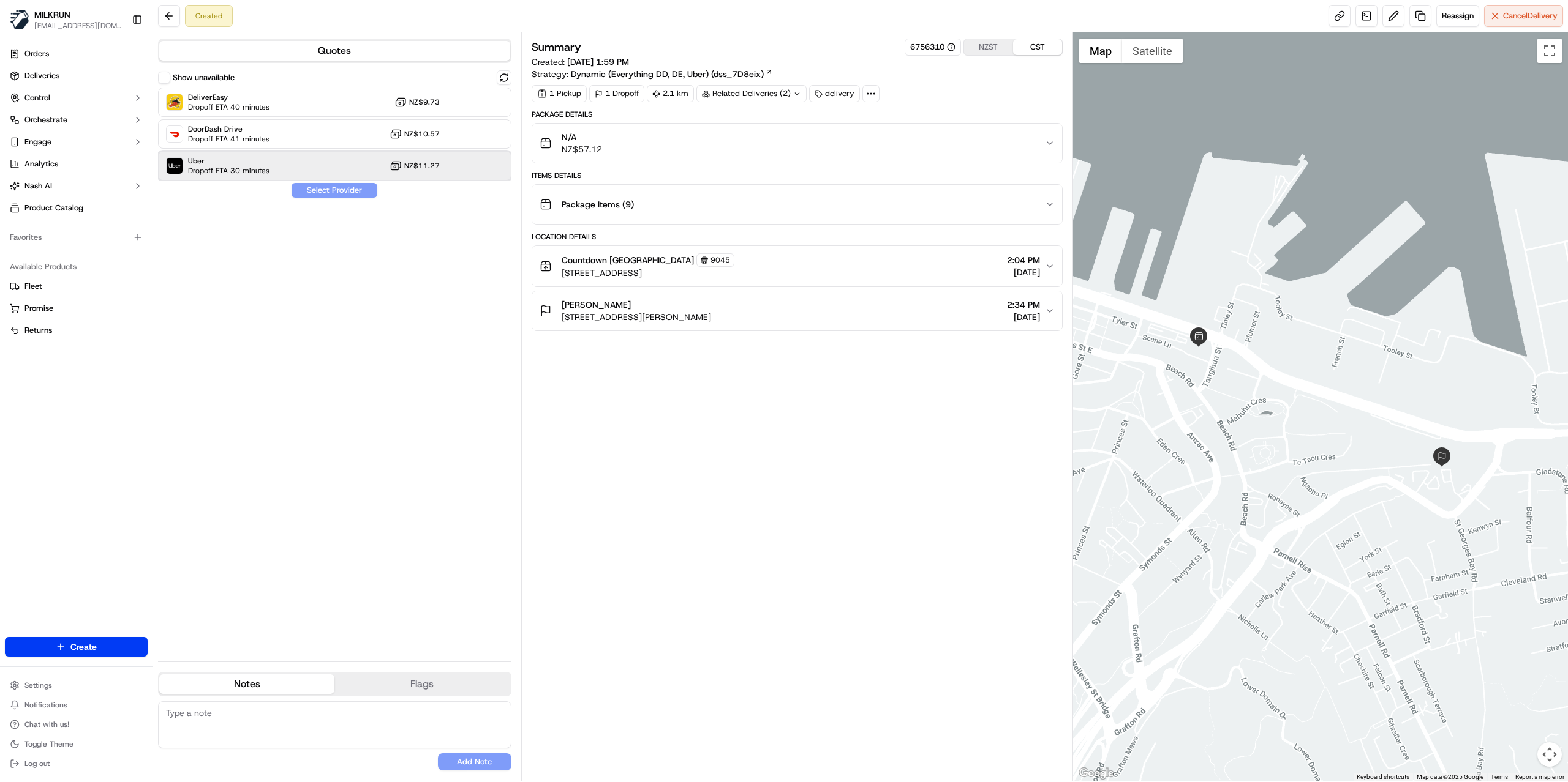
click at [270, 168] on div "Uber Dropoff ETA 30 minutes NZ$11.27" at bounding box center [334, 166] width 354 height 30
click at [328, 190] on button "Assign Provider" at bounding box center [334, 190] width 87 height 14
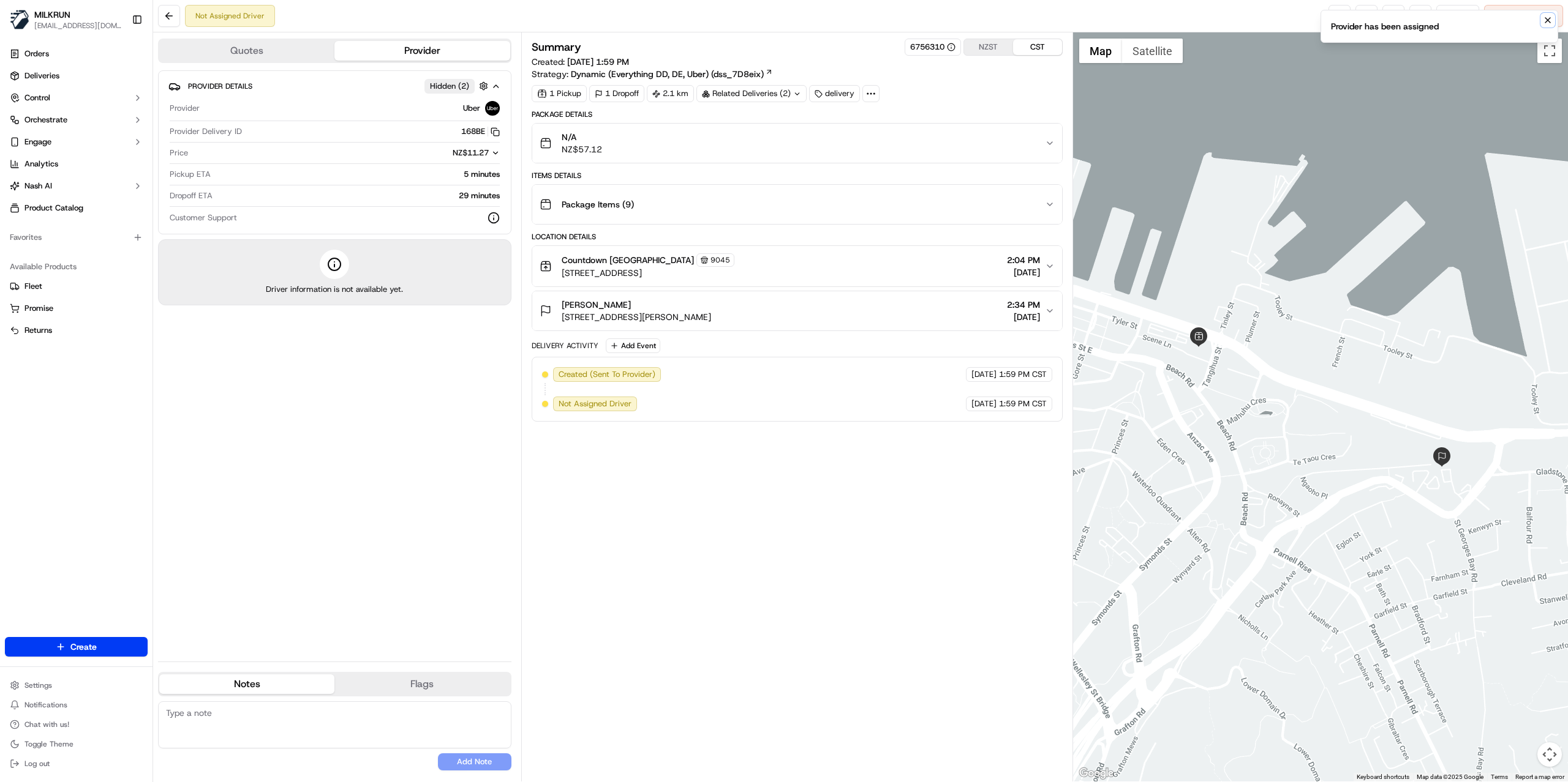
click at [1544, 18] on icon "Notifications (F8)" at bounding box center [1547, 20] width 10 height 10
click at [1336, 18] on link at bounding box center [1339, 16] width 22 height 22
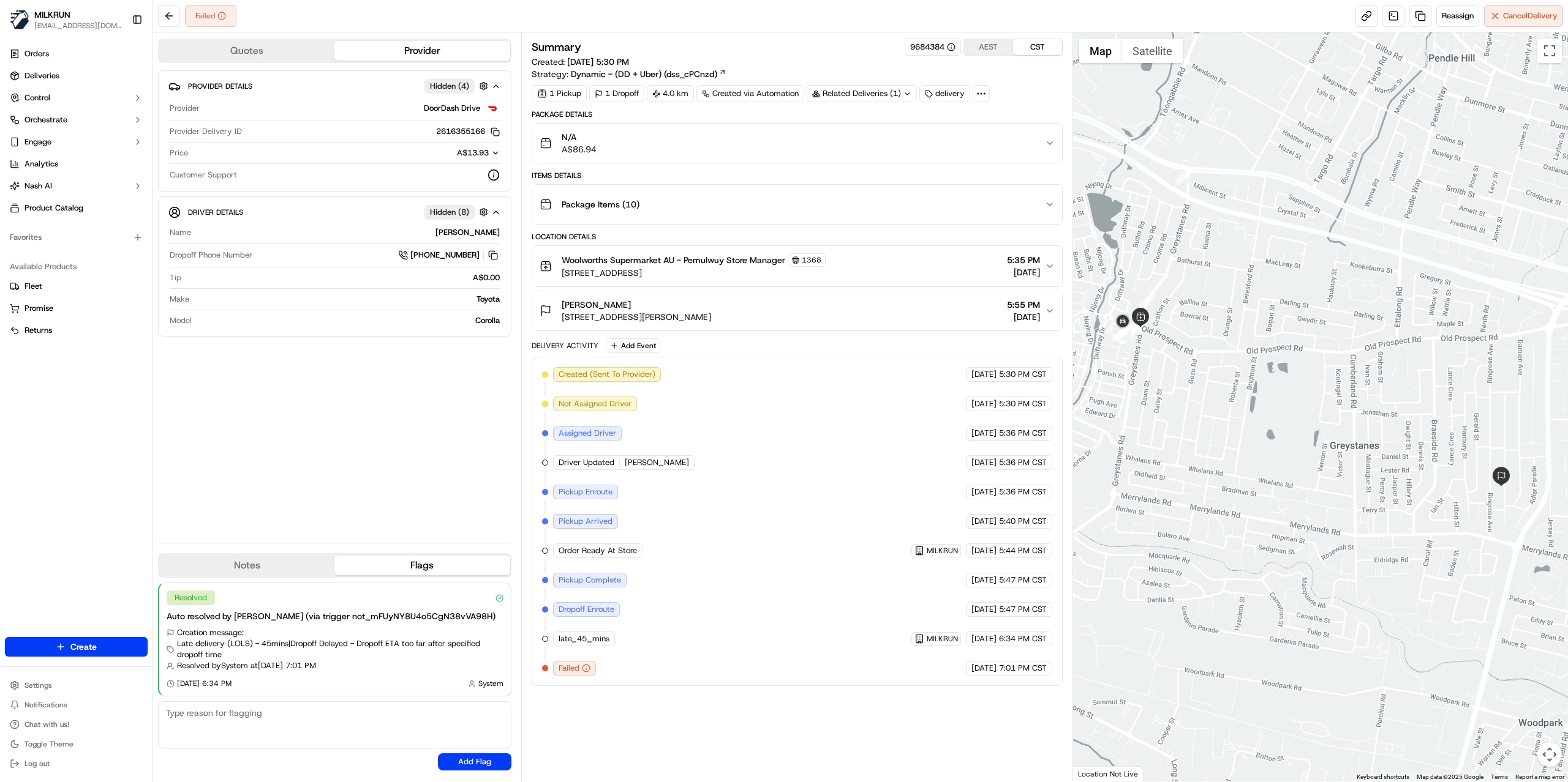
click at [709, 260] on span "Woolworths Supermarket AU - Pemulwuy Store Manager" at bounding box center [673, 260] width 223 height 12
drag, startPoint x: 709, startPoint y: 260, endPoint x: 719, endPoint y: 260, distance: 10.0
click at [709, 260] on span "Woolworths Supermarket AU - Pemulwuy Store Manager" at bounding box center [673, 260] width 223 height 12
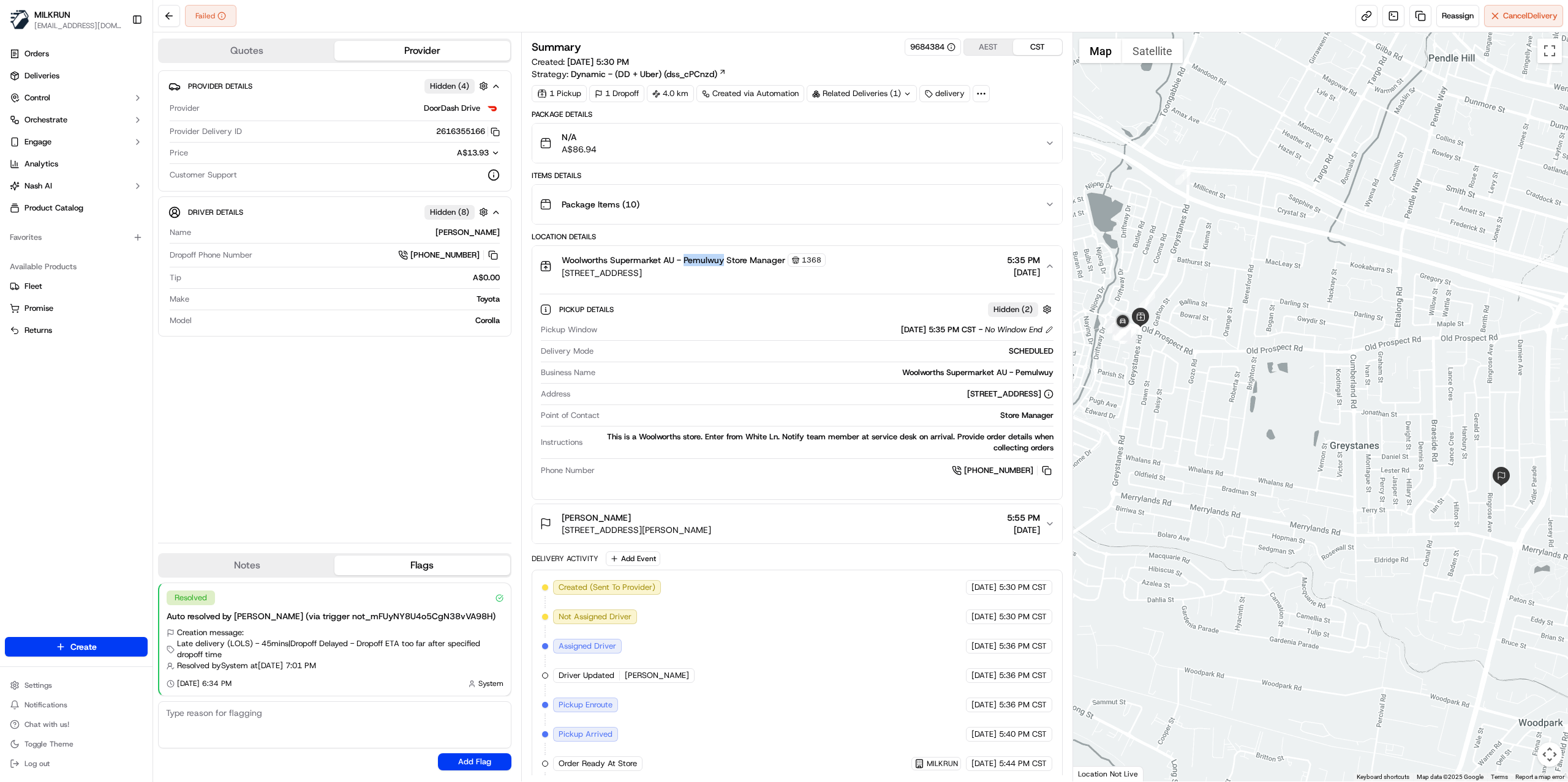
copy span "Pemulwuy"
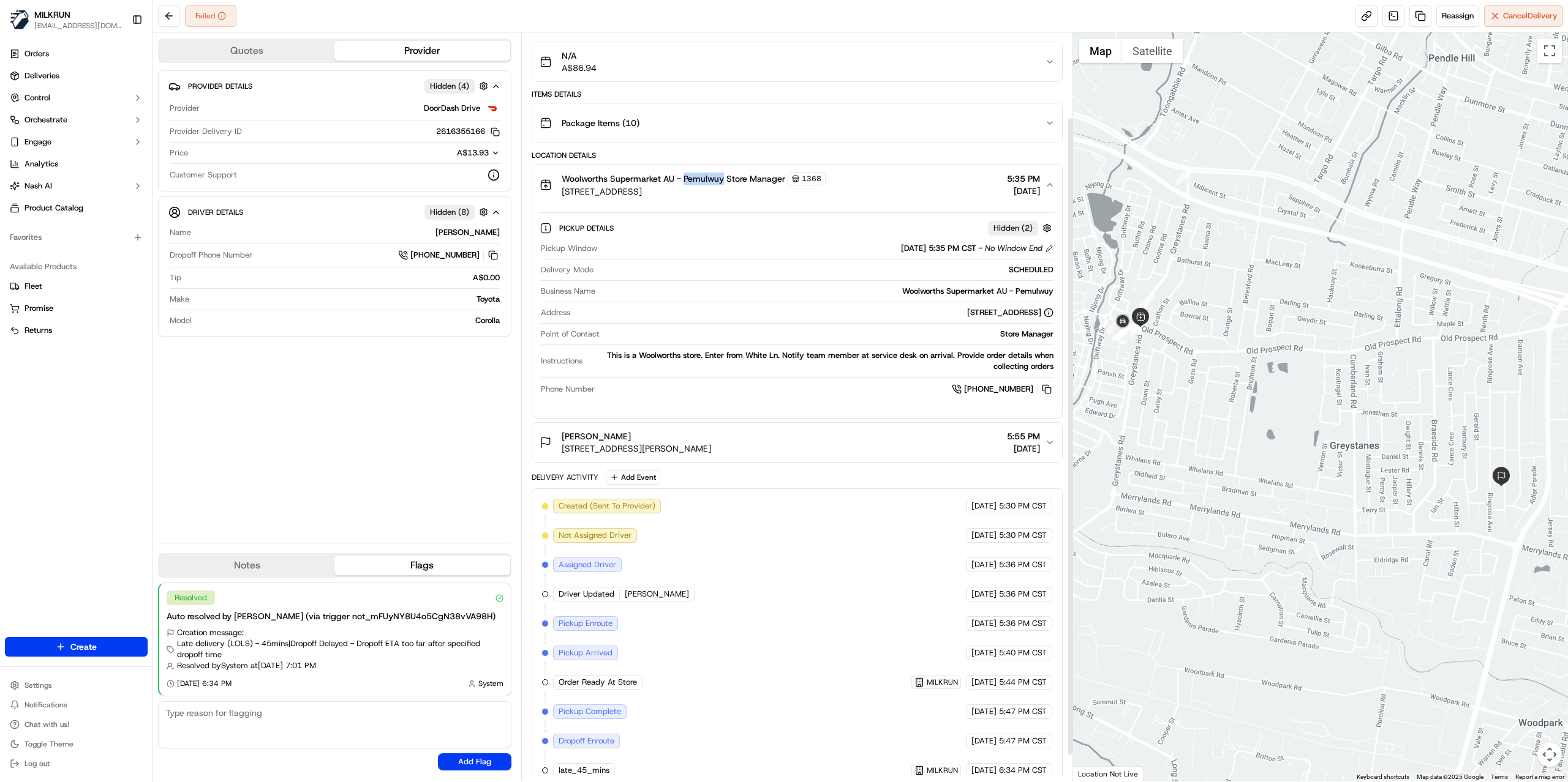
scroll to position [131, 0]
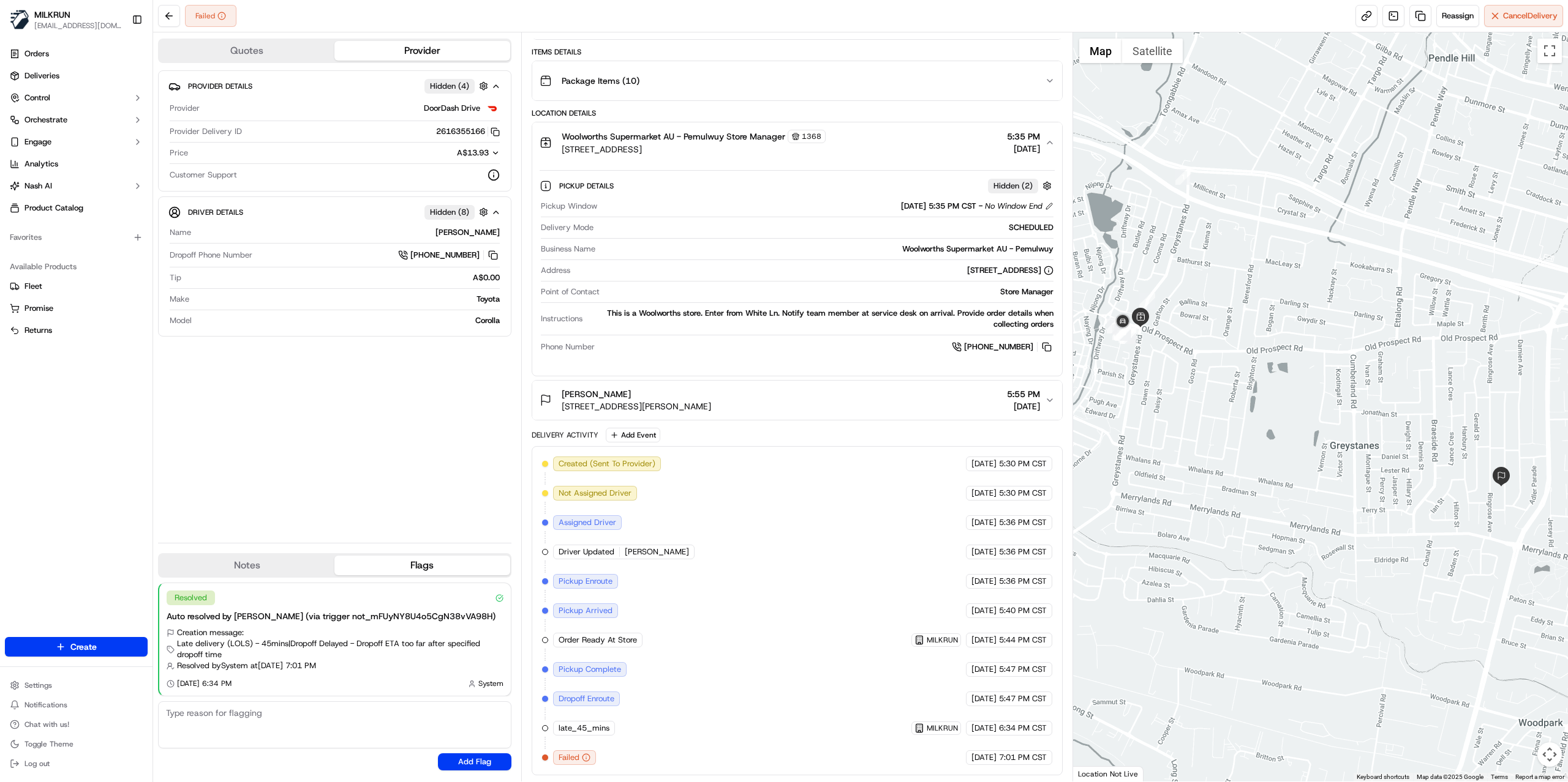
click at [422, 464] on div "Provider Details Hidden ( 4 ) Provider DoorDash Drive Provider Delivery ID 2616…" at bounding box center [334, 301] width 354 height 463
